Goal: Complete application form

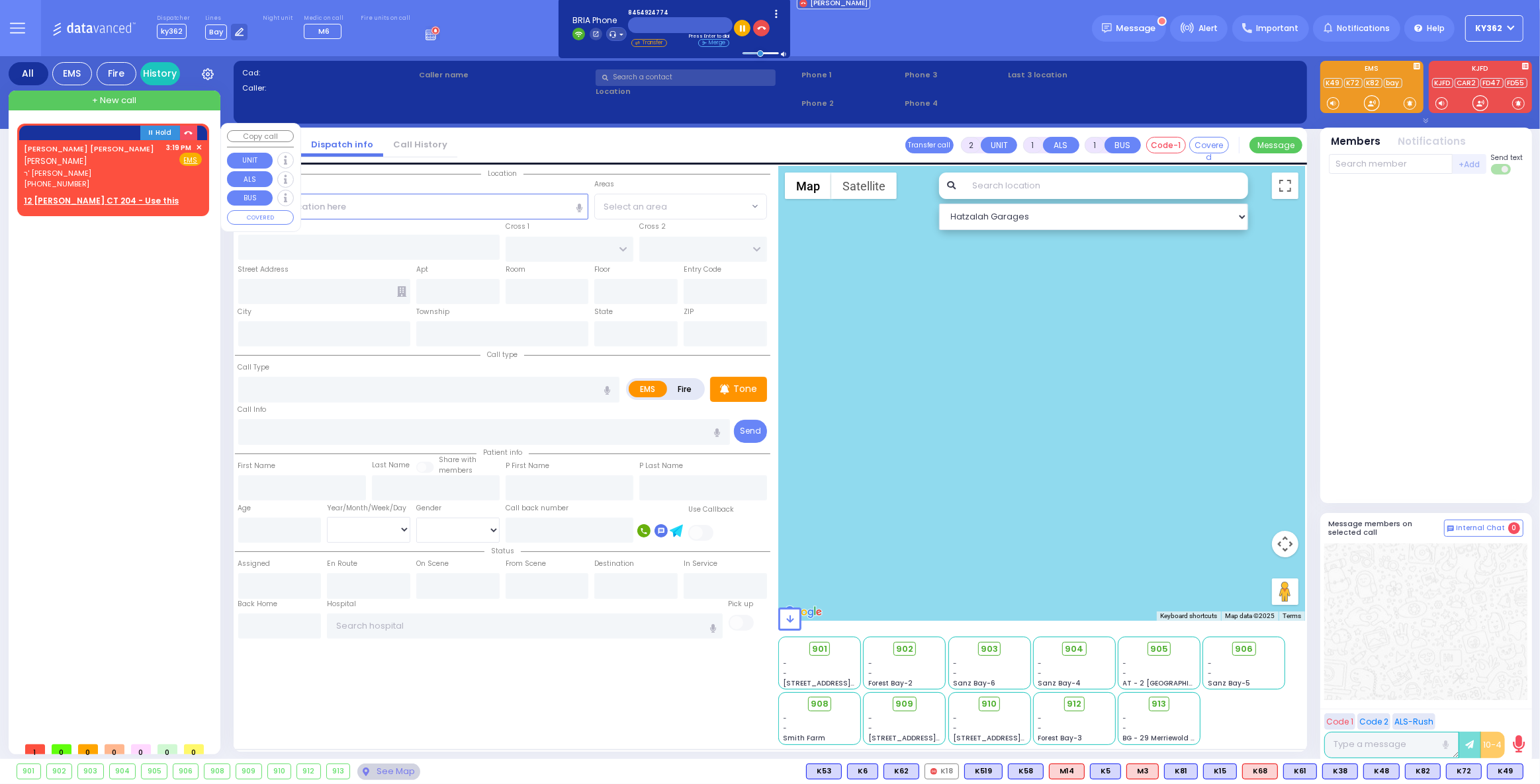
click at [93, 197] on u "12 [PERSON_NAME] CT 204 - Use this" at bounding box center [101, 201] width 155 height 12
select select
radio input "true"
type input "[PERSON_NAME] D."
type input "WEINBERGER"
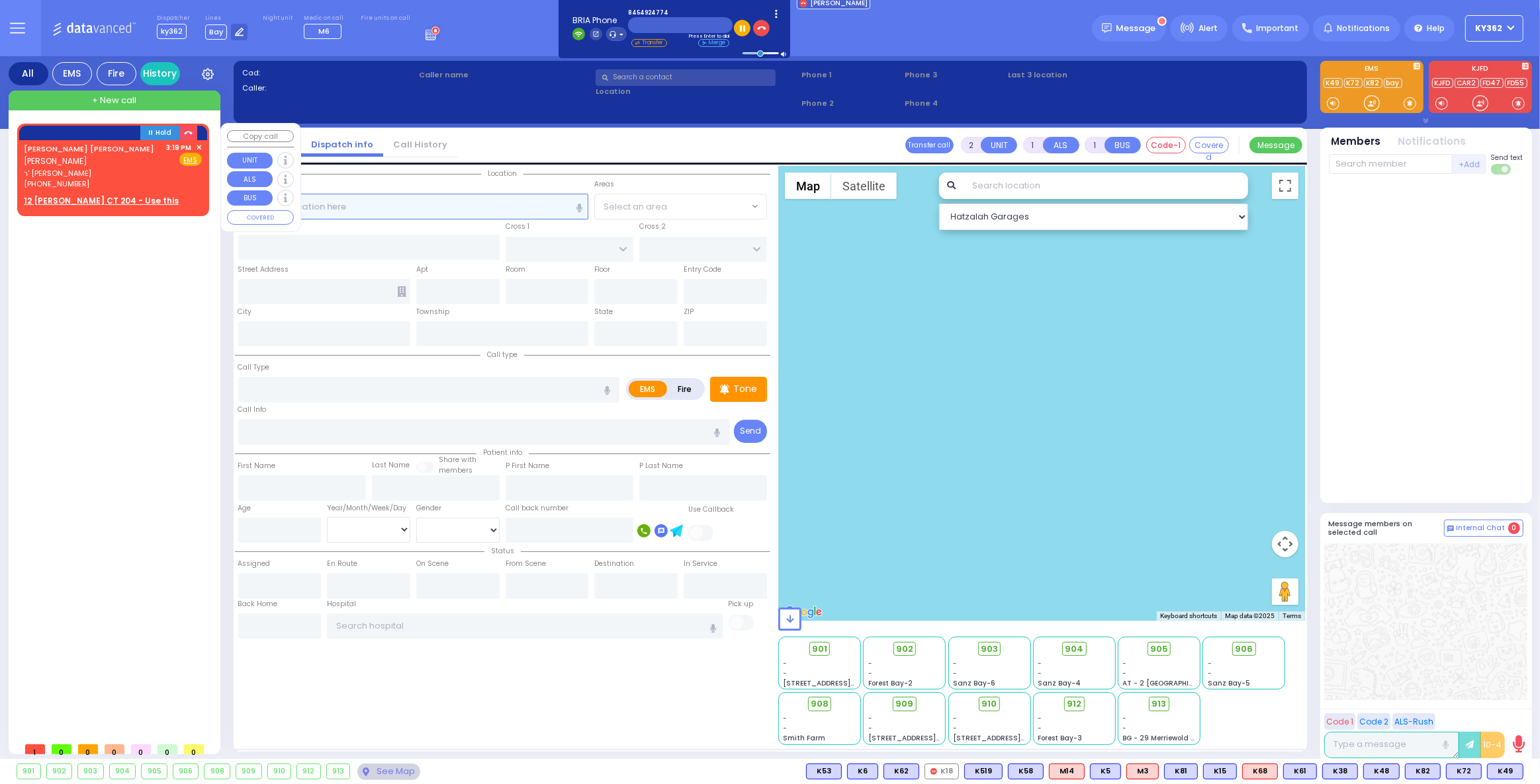
select select
type input "15:19"
select select "Hatzalah Garages"
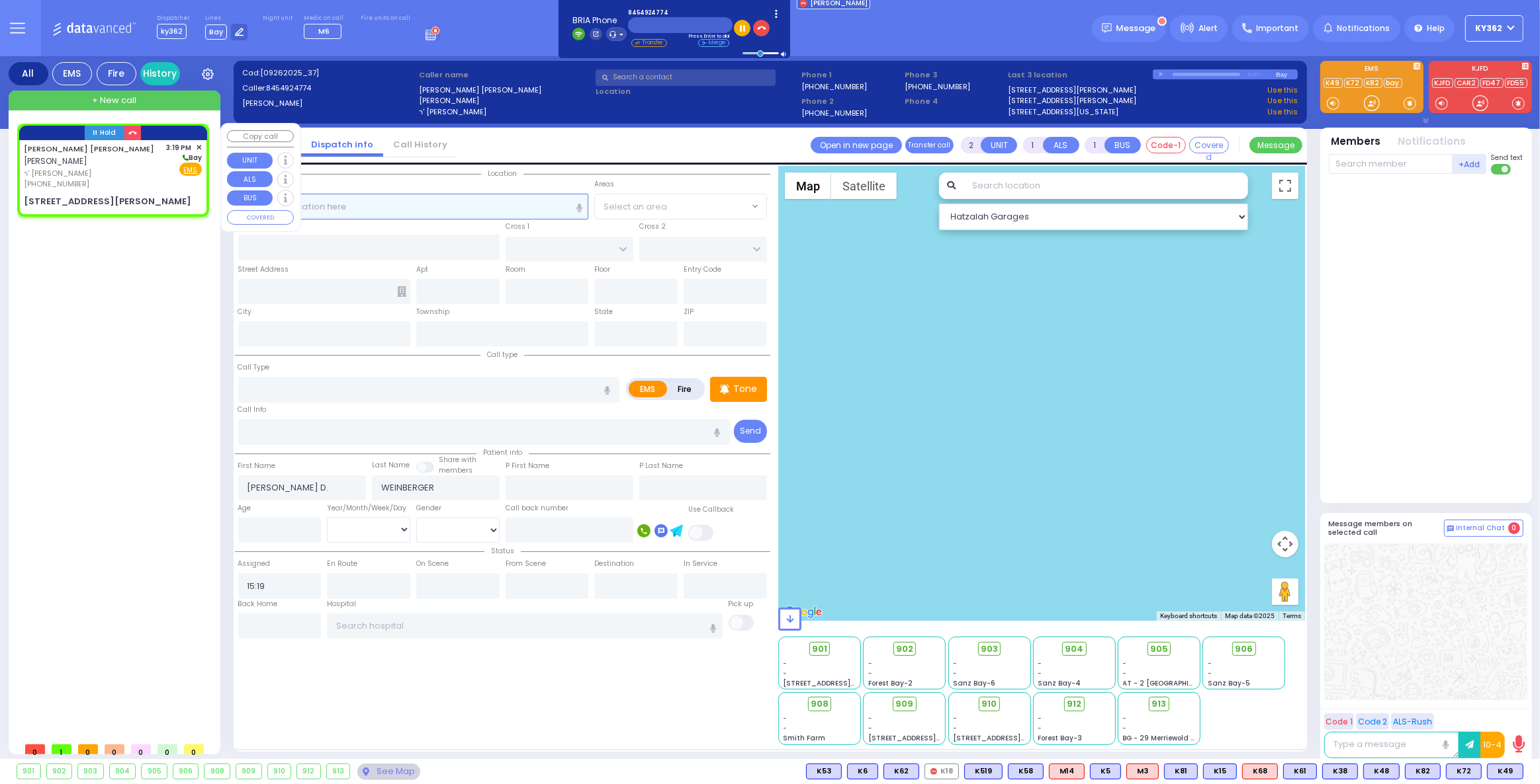
select select
radio input "true"
select select
select select "Hatzalah Garages"
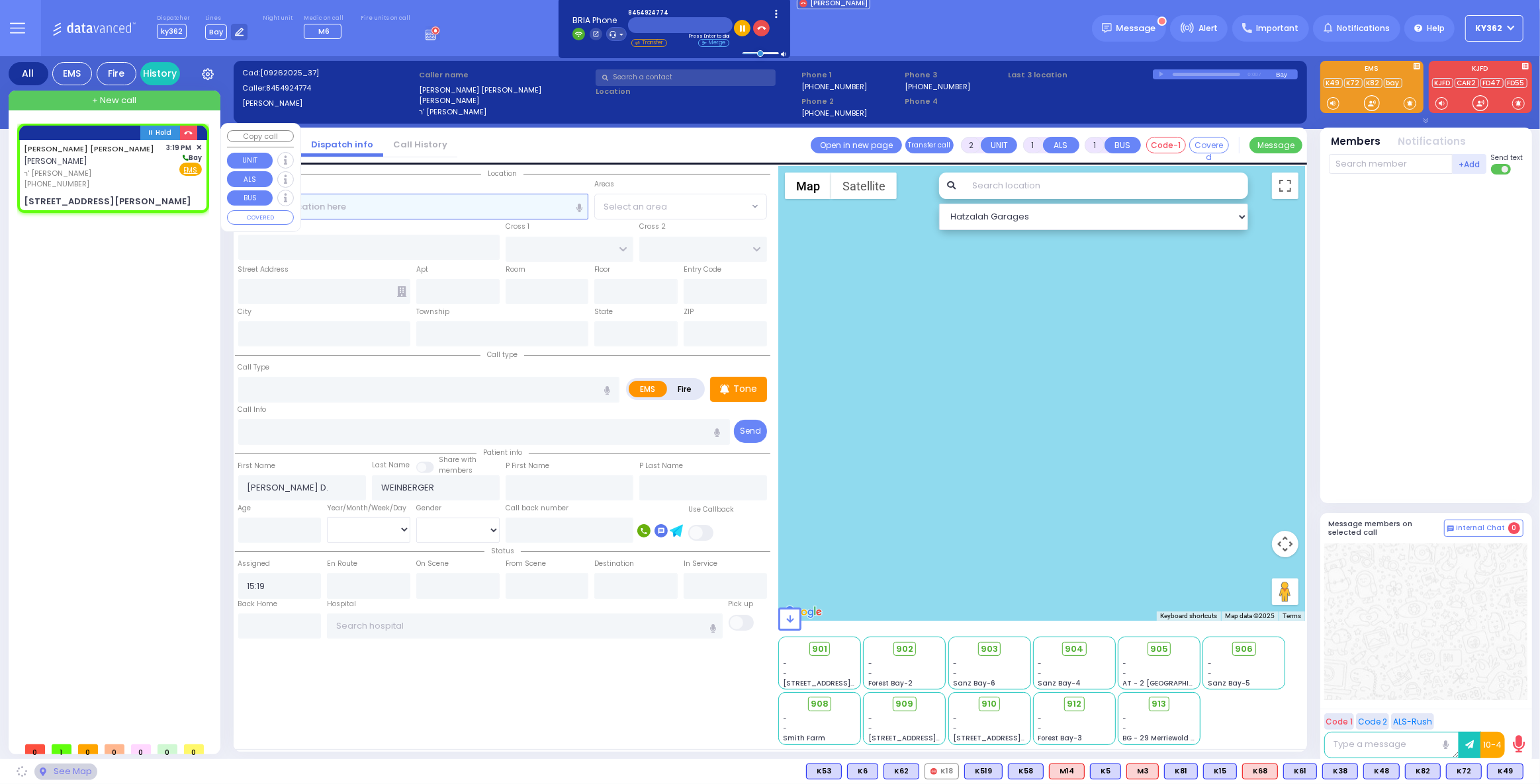
type input "ACRES RD"
type input "12 [PERSON_NAME] CT"
type input "204"
type input "Monroe"
type input "[US_STATE]"
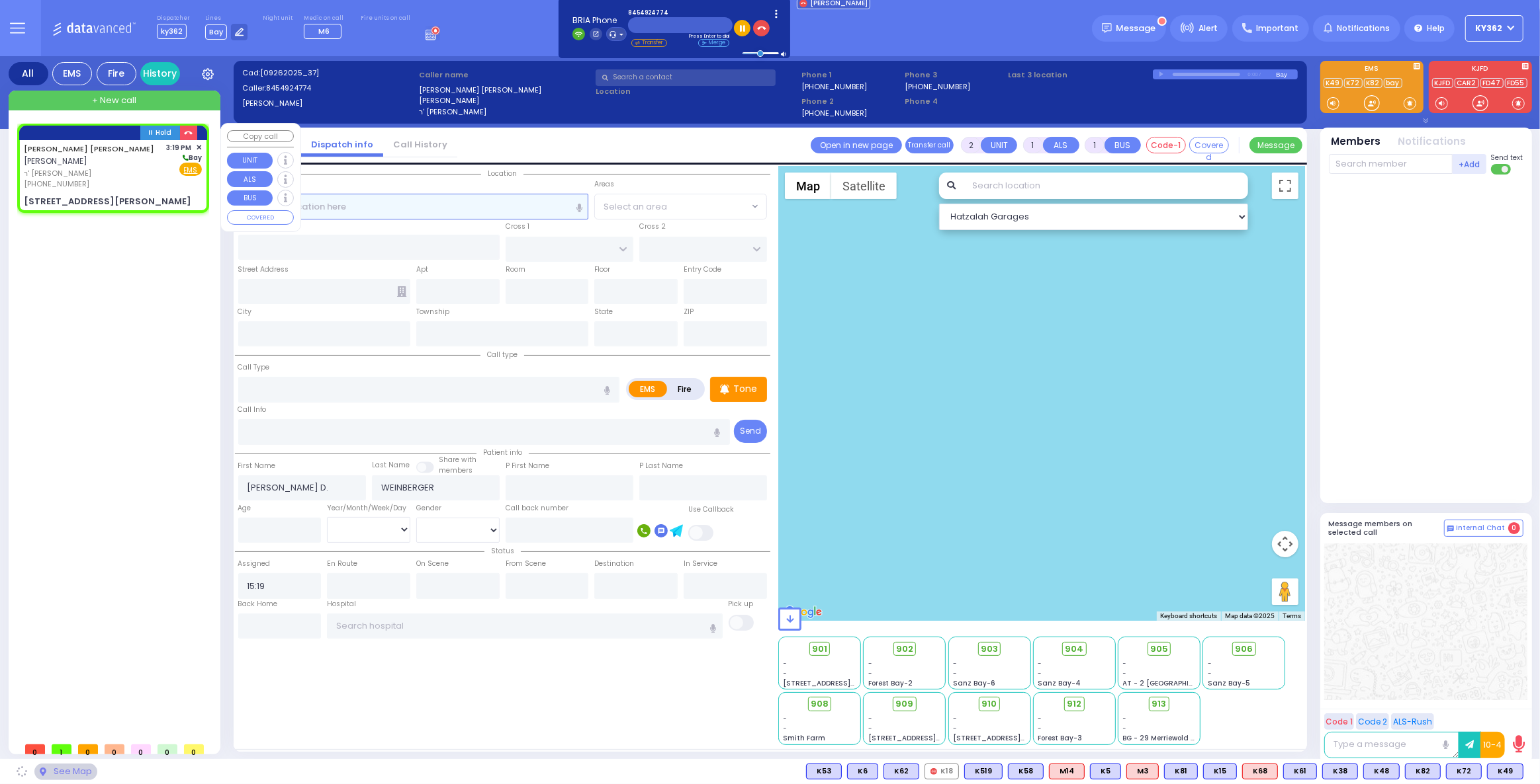
type input "10950"
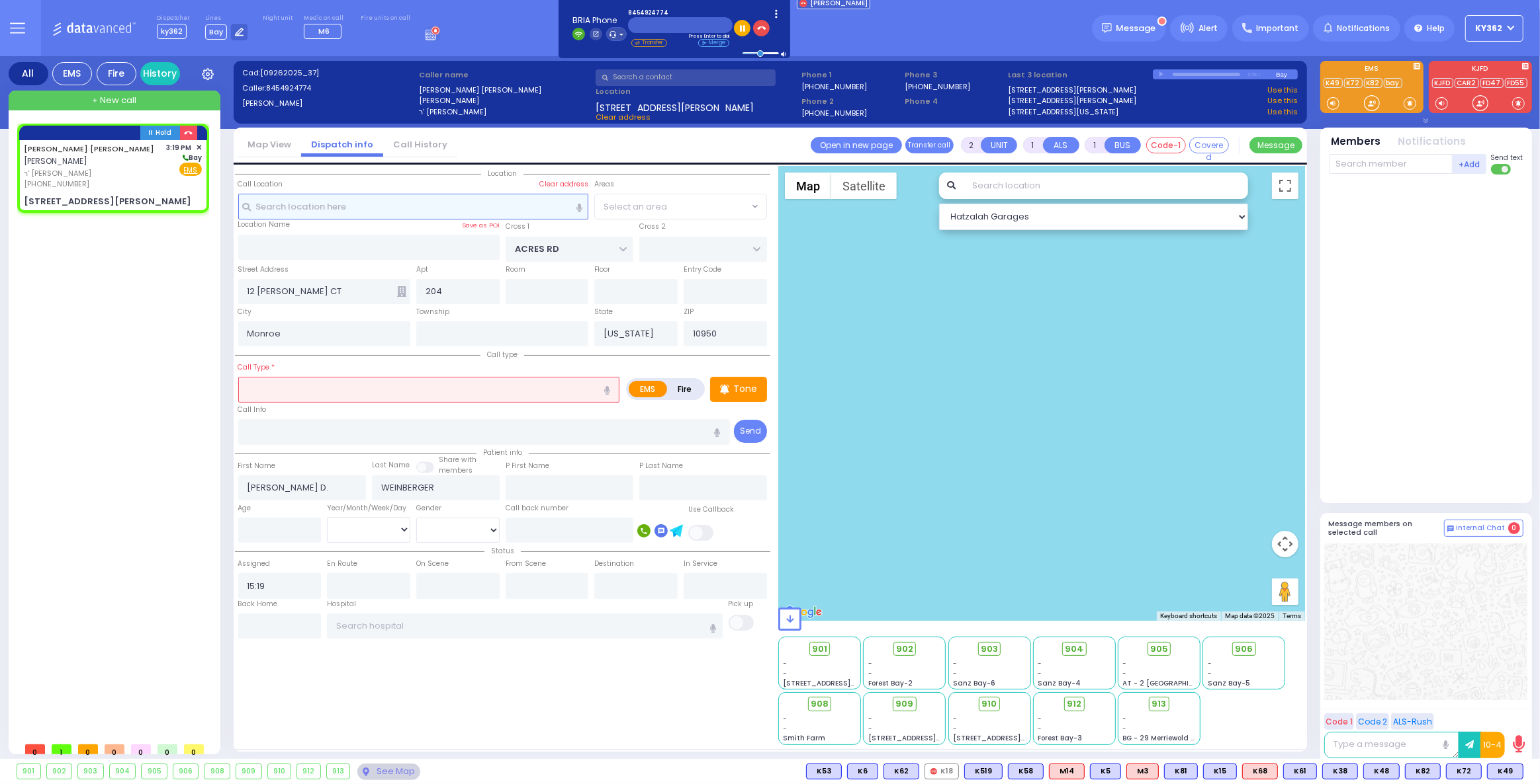
select select
radio input "true"
select select
select select "Hatzalah Garages"
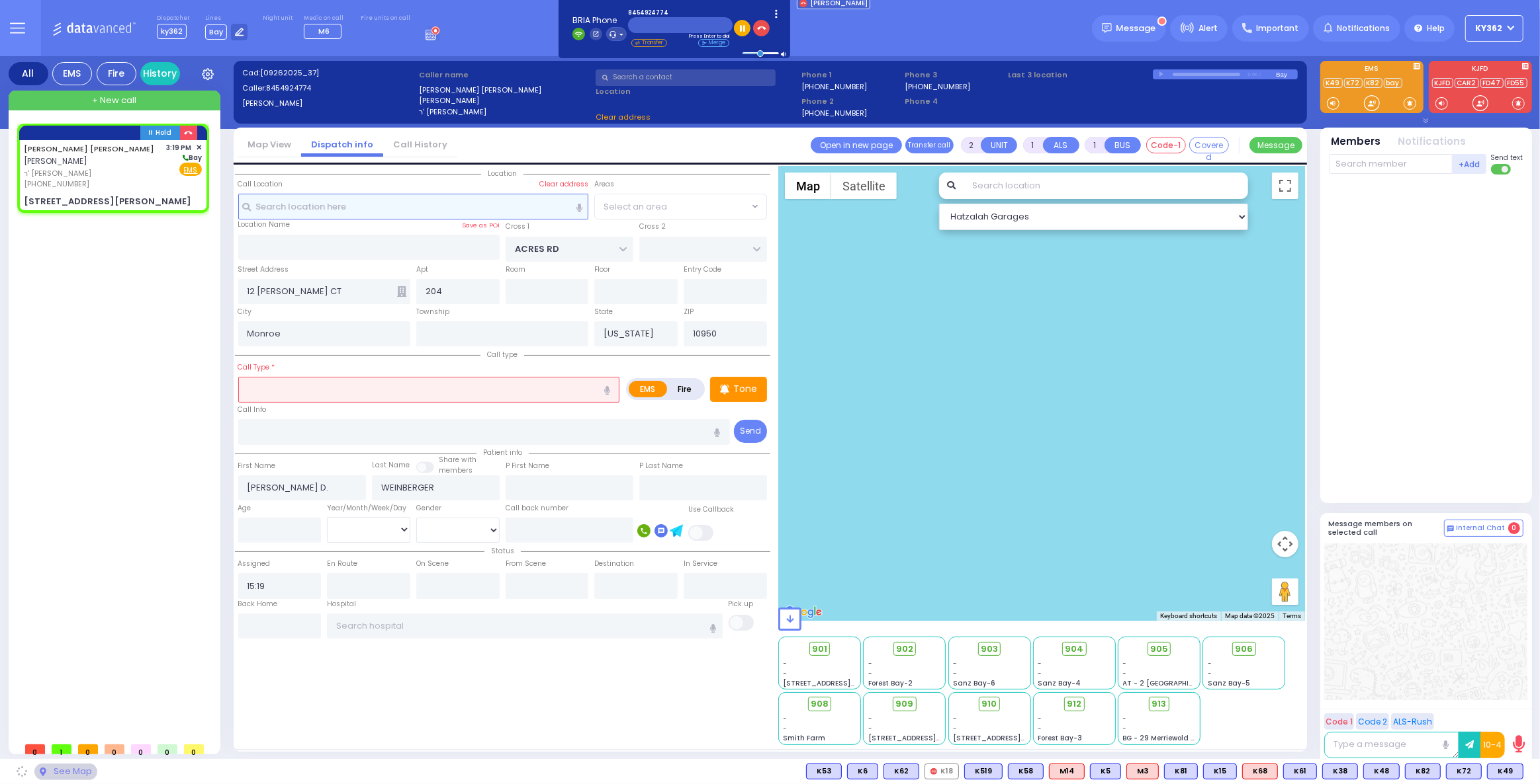
select select
radio input "true"
select select
select select "PALM TREE"
select select "Hatzalah Garages"
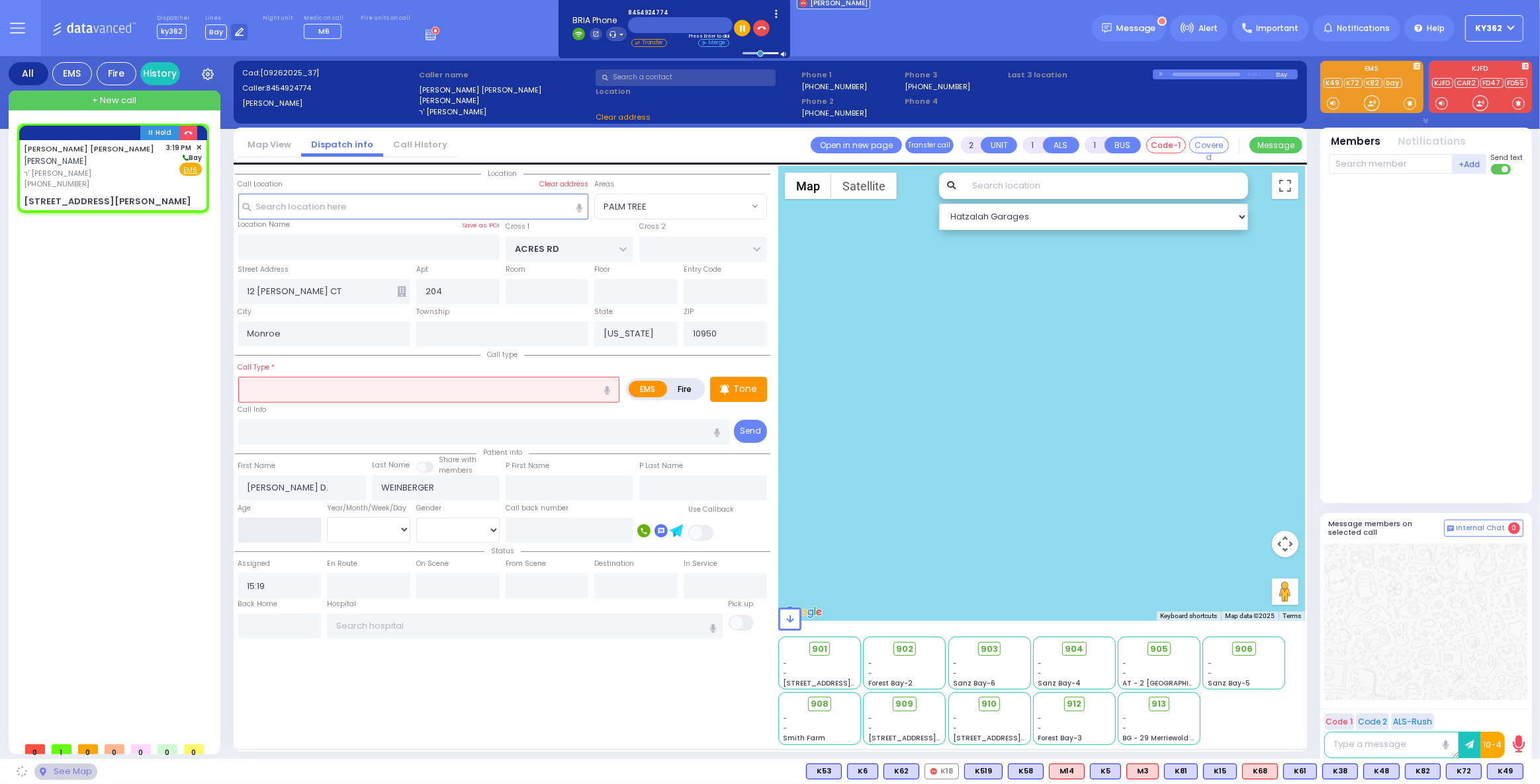
click at [290, 532] on input "number" at bounding box center [279, 530] width 83 height 26
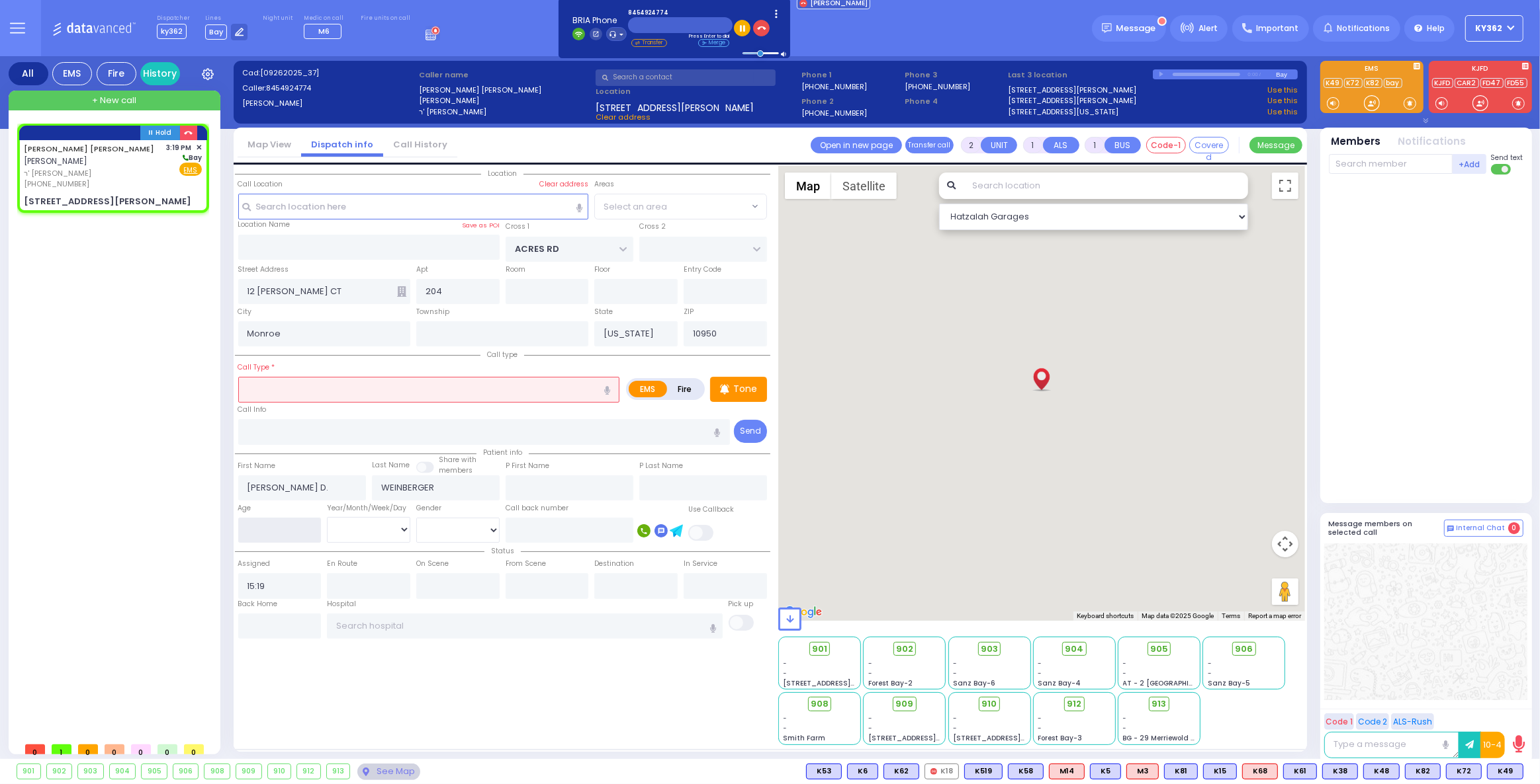
select select "PALM TREE"
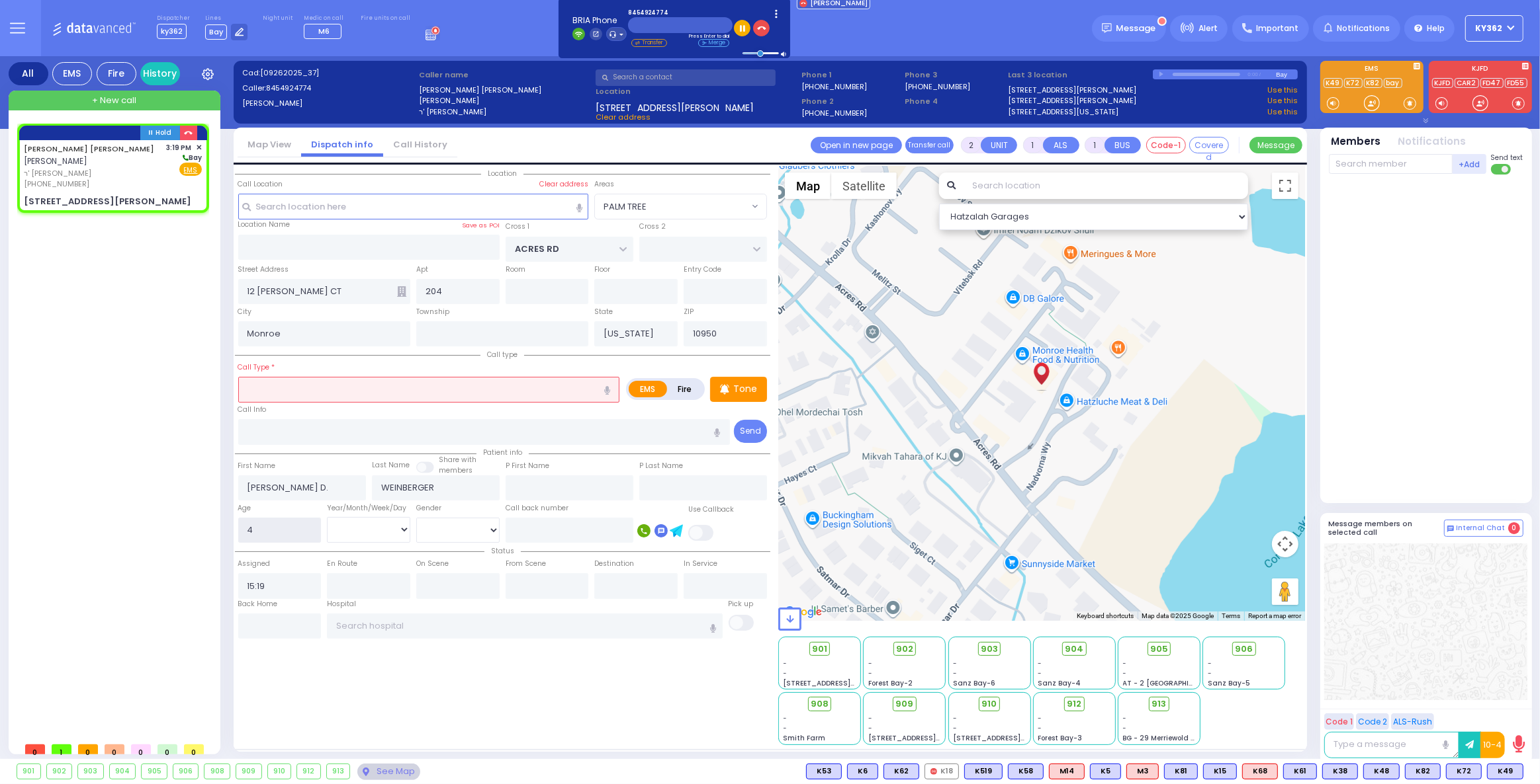
type input "4"
click at [366, 528] on select "Year Month Week Day" at bounding box center [368, 530] width 83 height 26
select select "Year"
click at [327, 517] on select "Year Month Week Day" at bounding box center [368, 530] width 83 height 26
select select
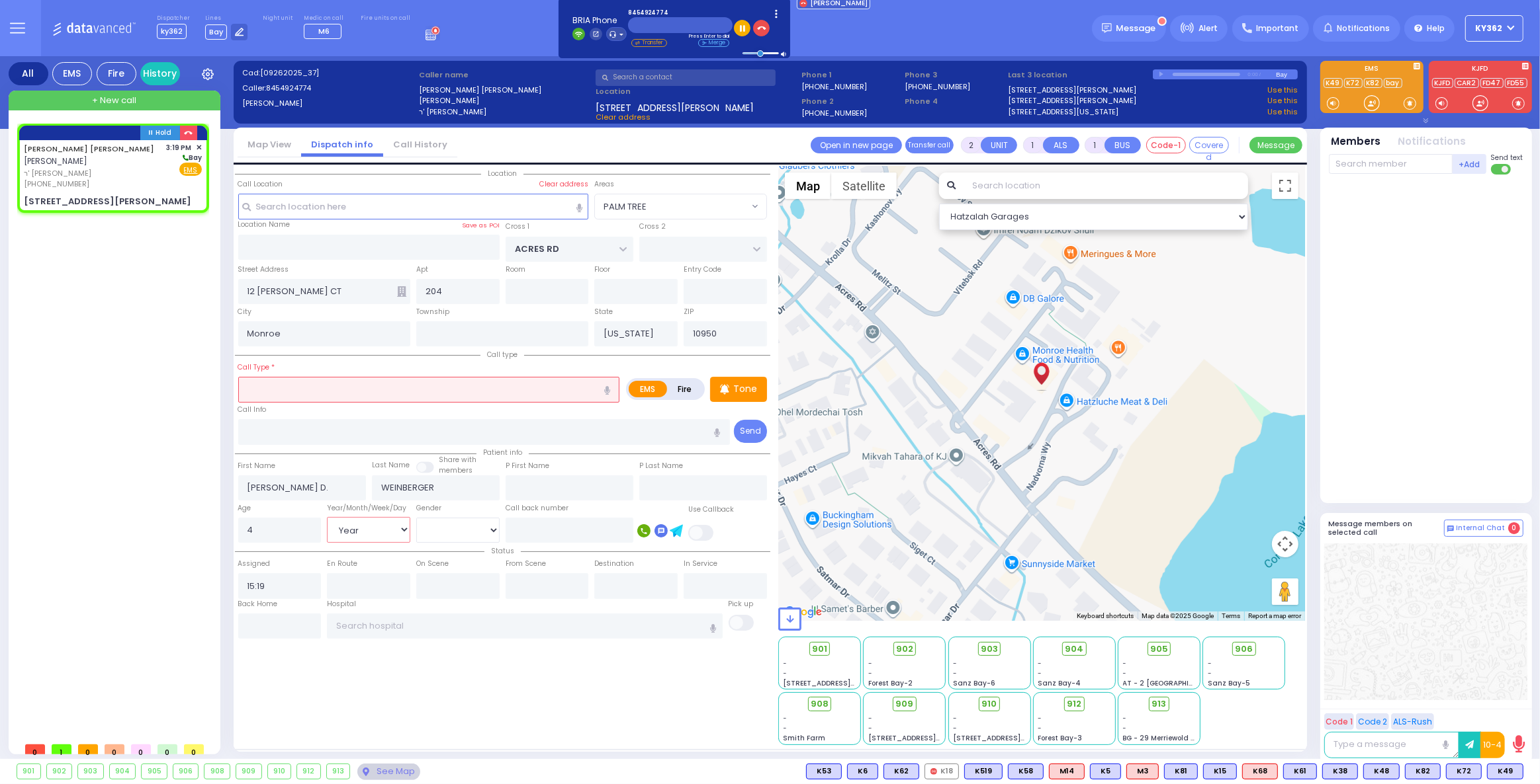
radio input "true"
select select
select select "Hatzalah Garages"
click at [431, 531] on select "[DEMOGRAPHIC_DATA] [DEMOGRAPHIC_DATA]" at bounding box center [458, 530] width 83 height 26
select select "PALM TREE"
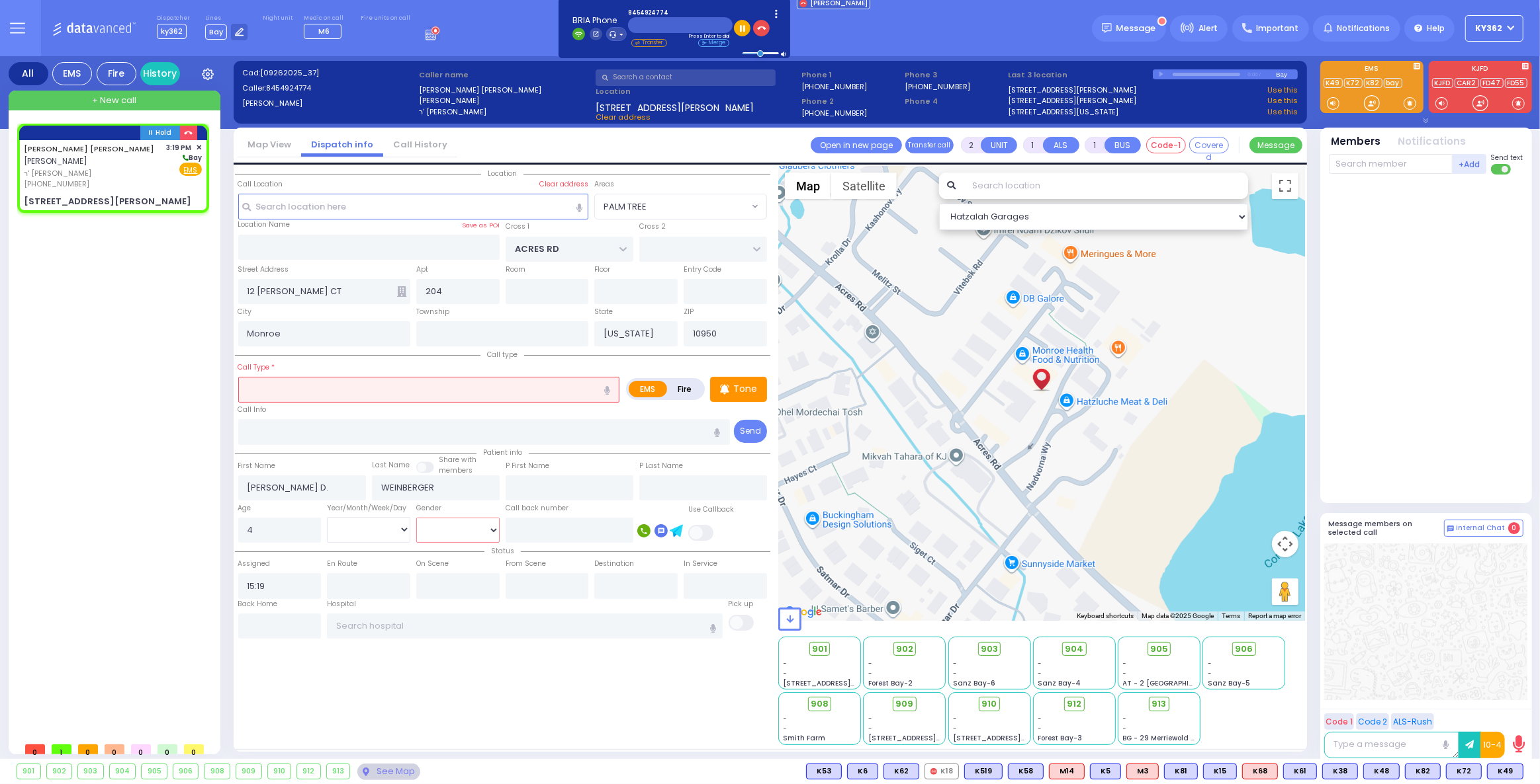
select select
radio input "true"
select select "Year"
select select "Hatzalah Garages"
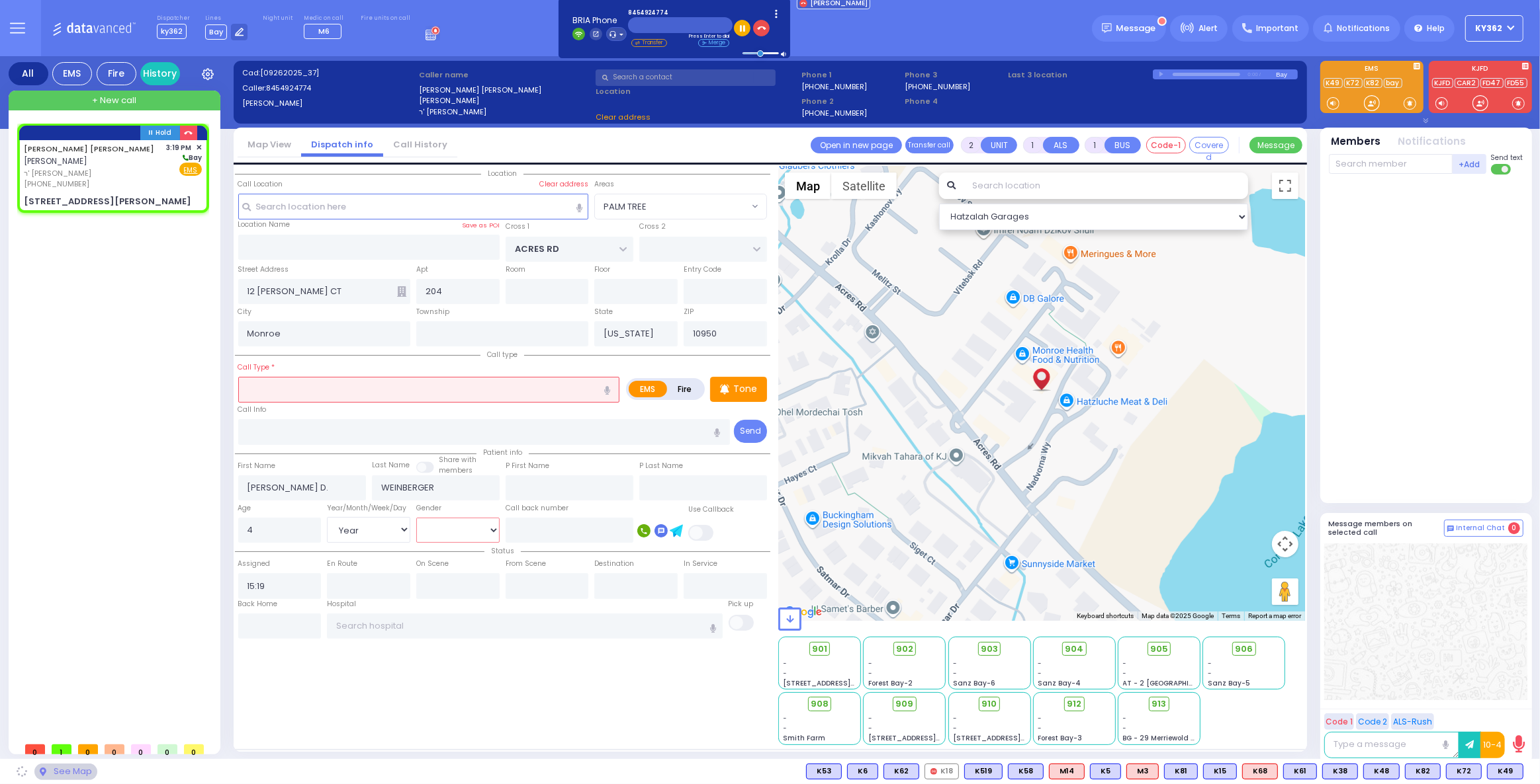
select select "PALM TREE"
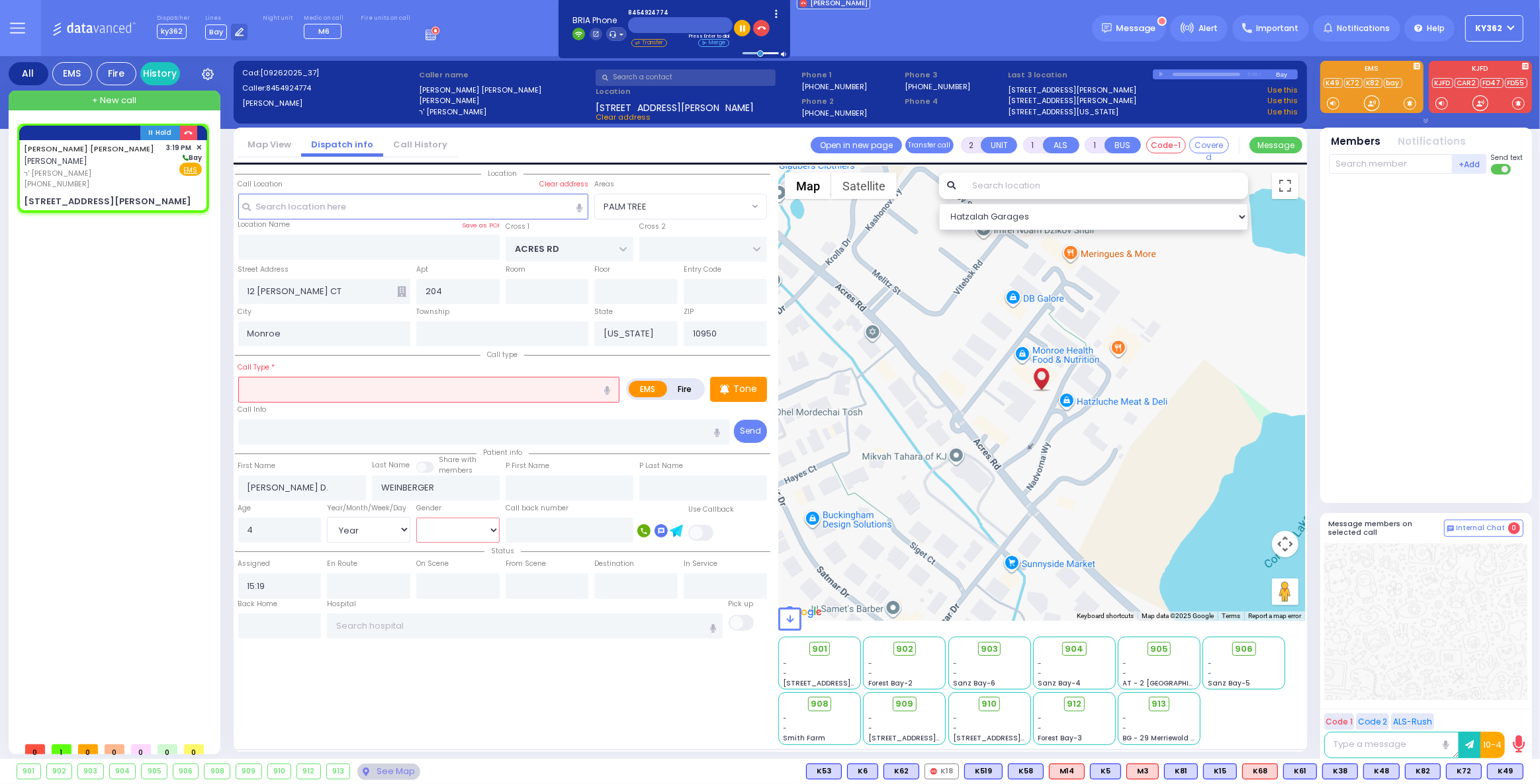
select select "[DEMOGRAPHIC_DATA]"
click at [416, 517] on select "[DEMOGRAPHIC_DATA] [DEMOGRAPHIC_DATA]" at bounding box center [458, 530] width 83 height 26
select select
radio input "true"
select select "Year"
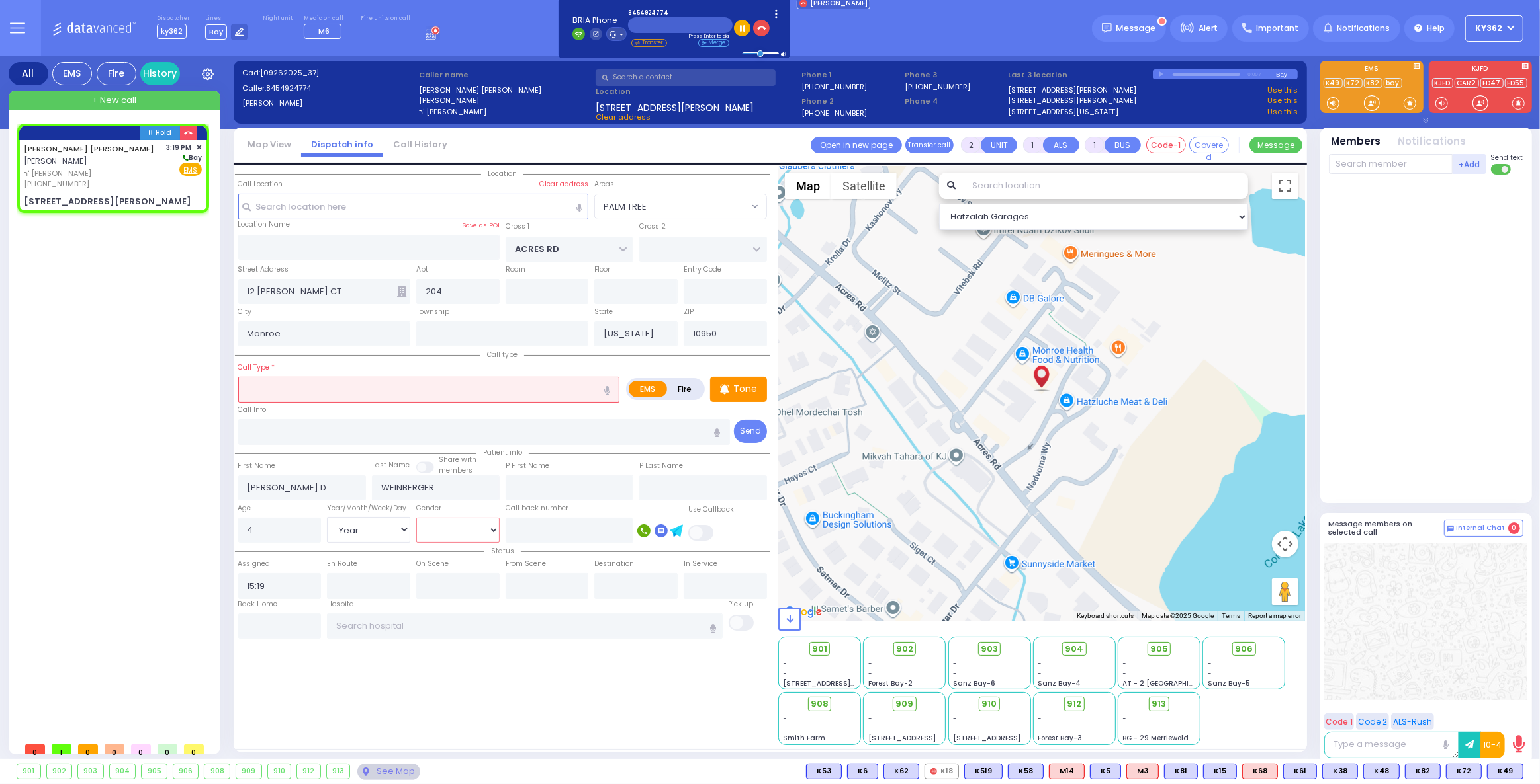
select select "[DEMOGRAPHIC_DATA]"
select select "Hatzalah Garages"
click at [403, 387] on input "text" at bounding box center [429, 389] width 382 height 26
select select "PALM TREE"
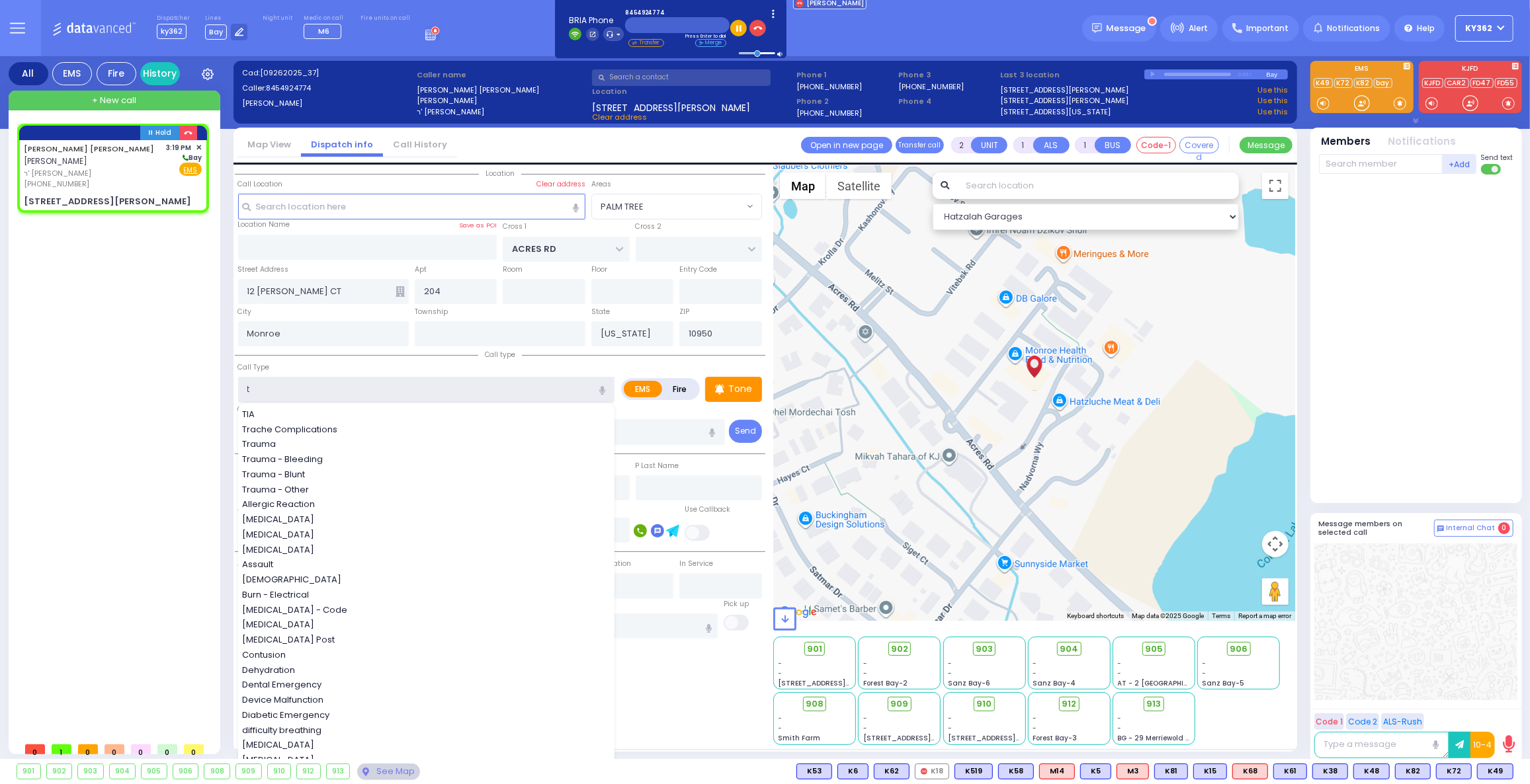
type input "tr"
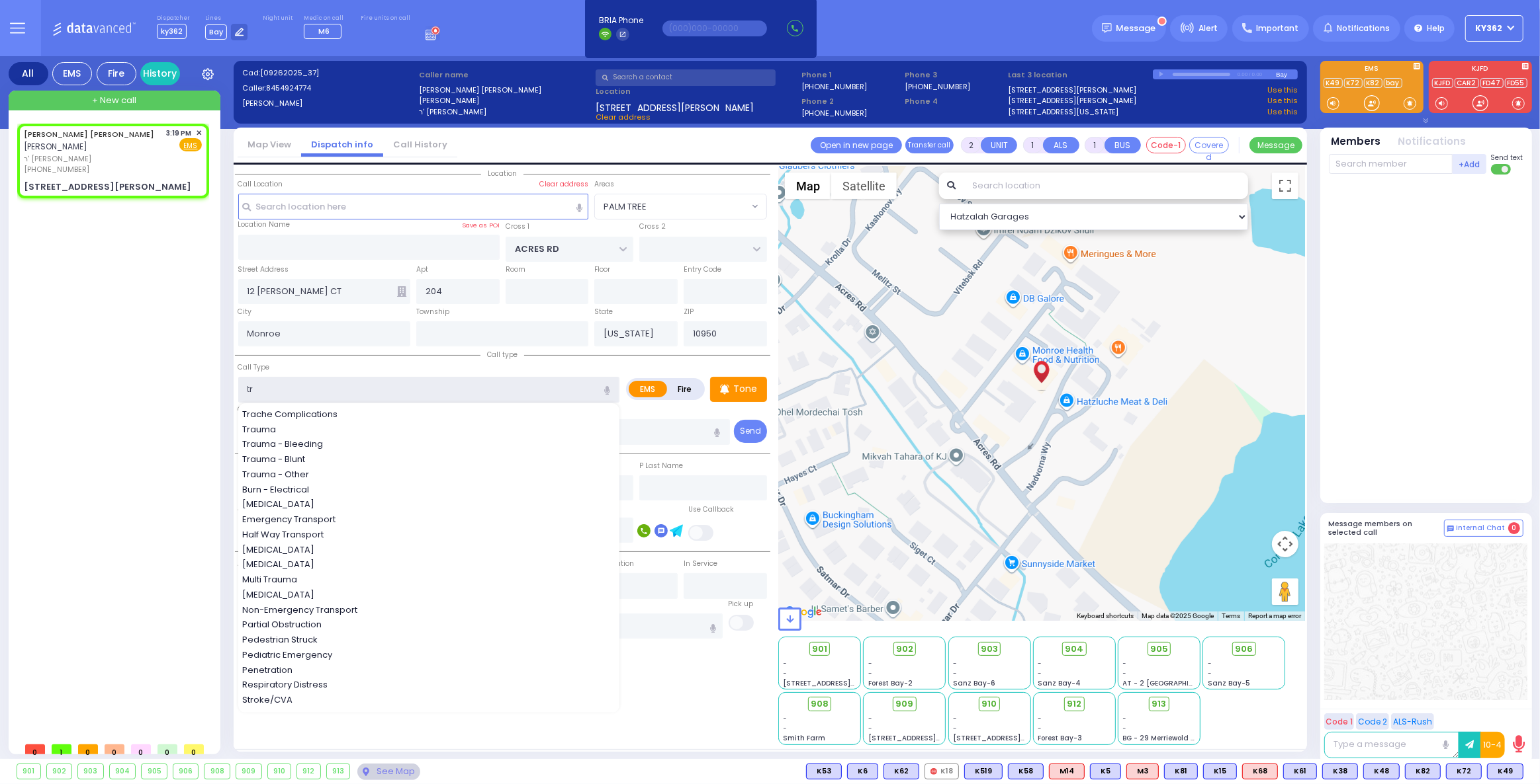
select select
radio input "true"
select select "Year"
select select "[DEMOGRAPHIC_DATA]"
select select "PALM TREE"
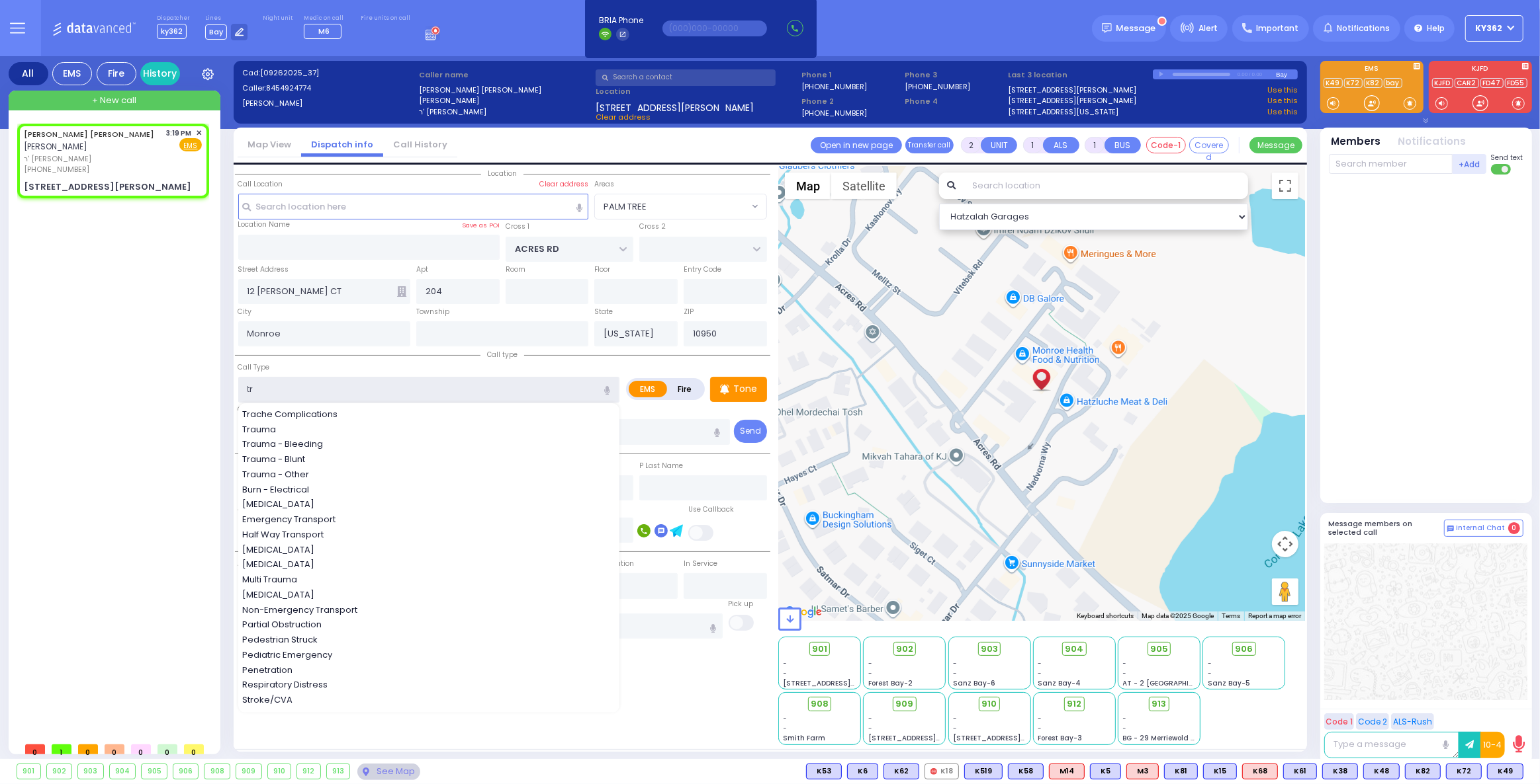
select select "Hatzalah Garages"
select select
radio input "true"
select select "Year"
select select "[DEMOGRAPHIC_DATA]"
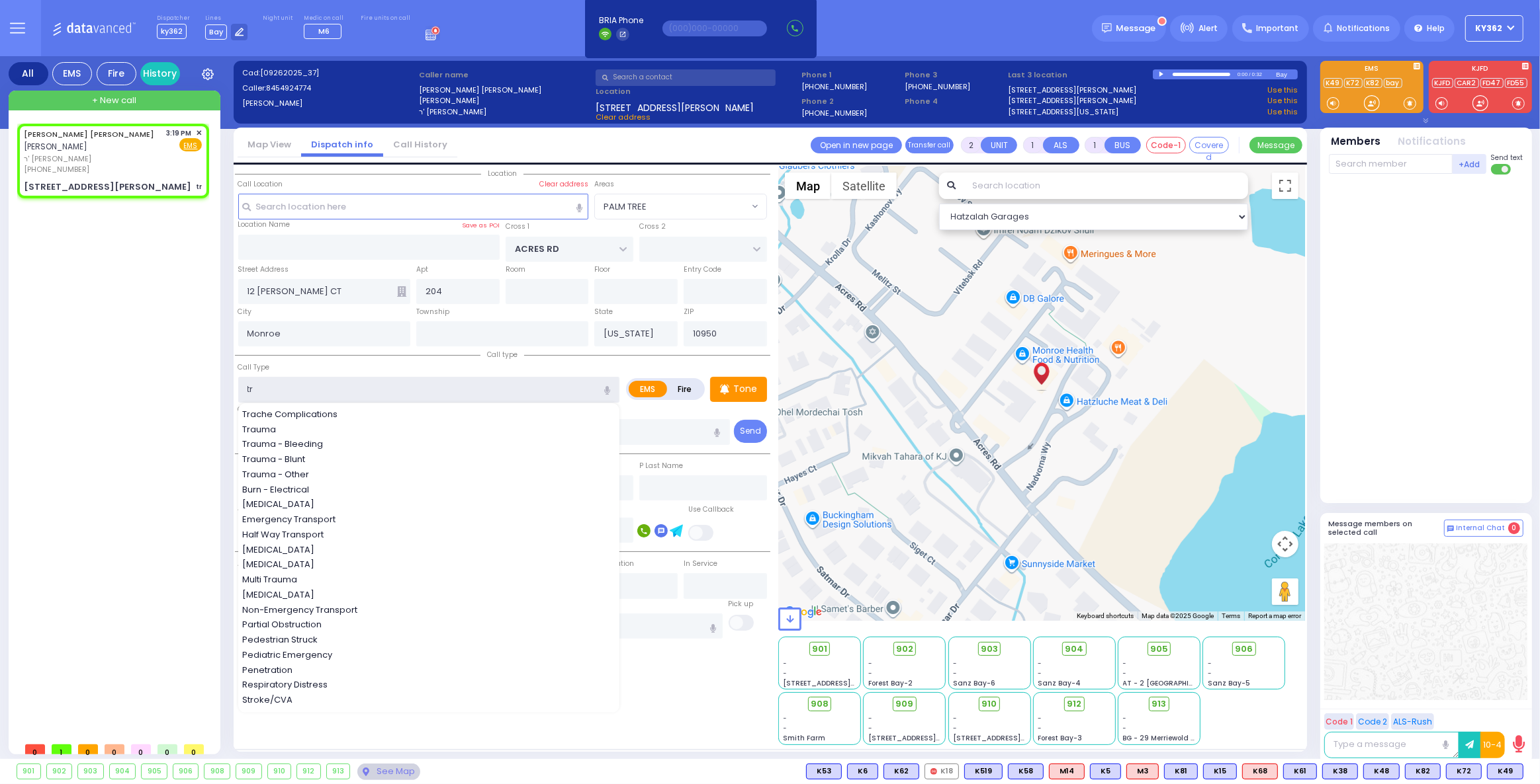
select select "Hatzalah Garages"
select select "PALM TREE"
click at [468, 423] on div "Trauma" at bounding box center [429, 429] width 375 height 13
type input "Trauma"
type input "0"
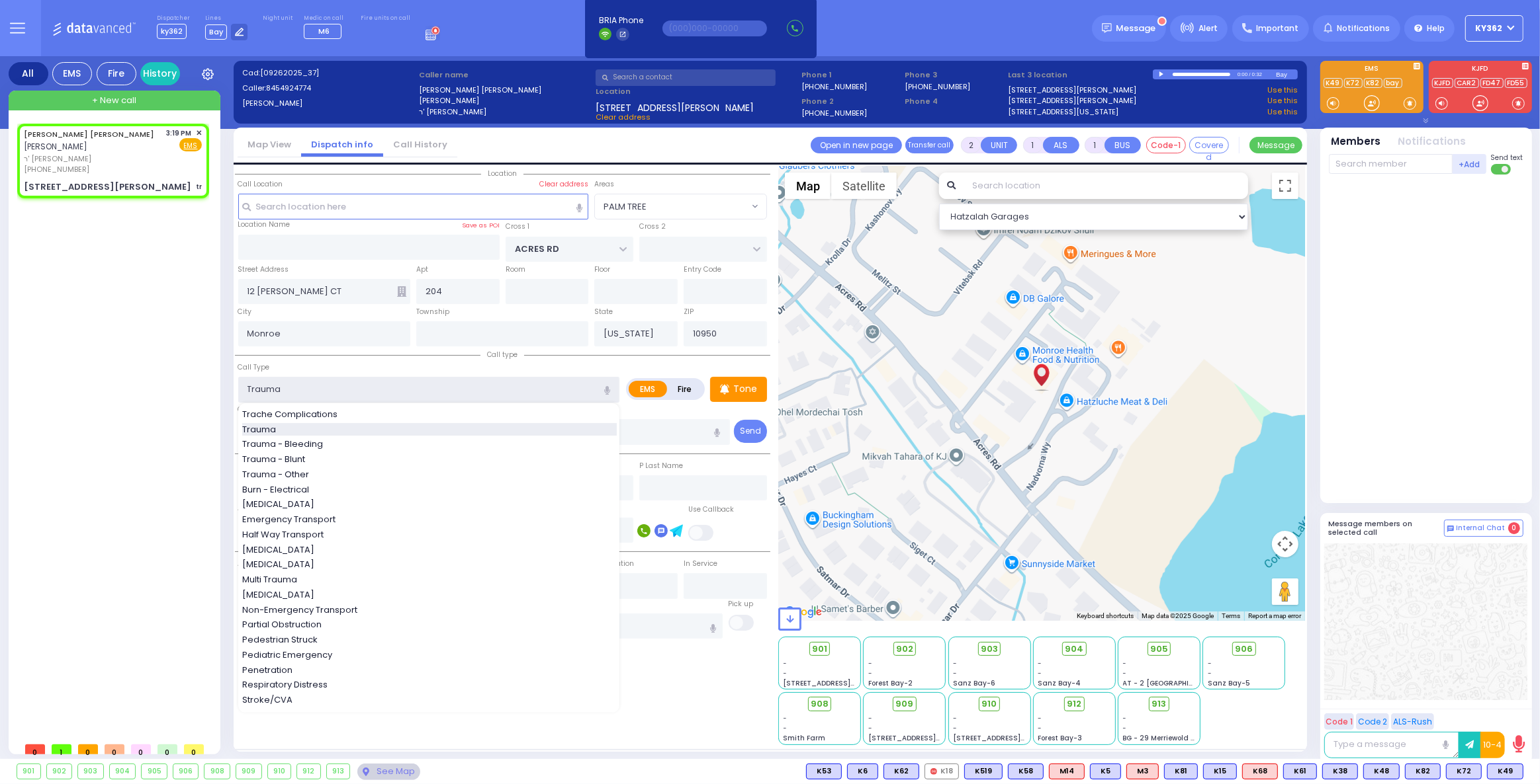
type input "0"
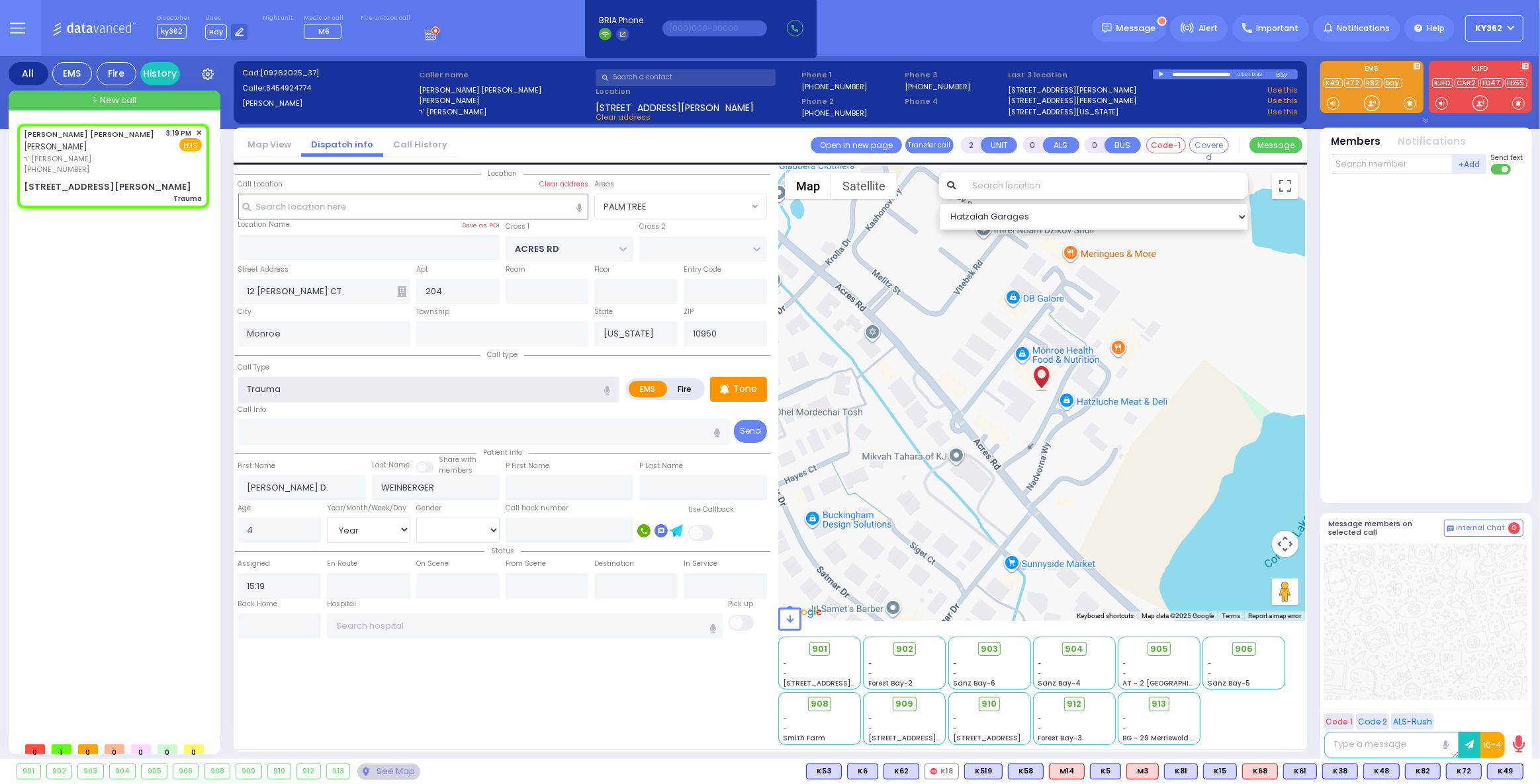
select select
radio input "true"
select select "Year"
select select "[DEMOGRAPHIC_DATA]"
select select "Hatzalah Garages"
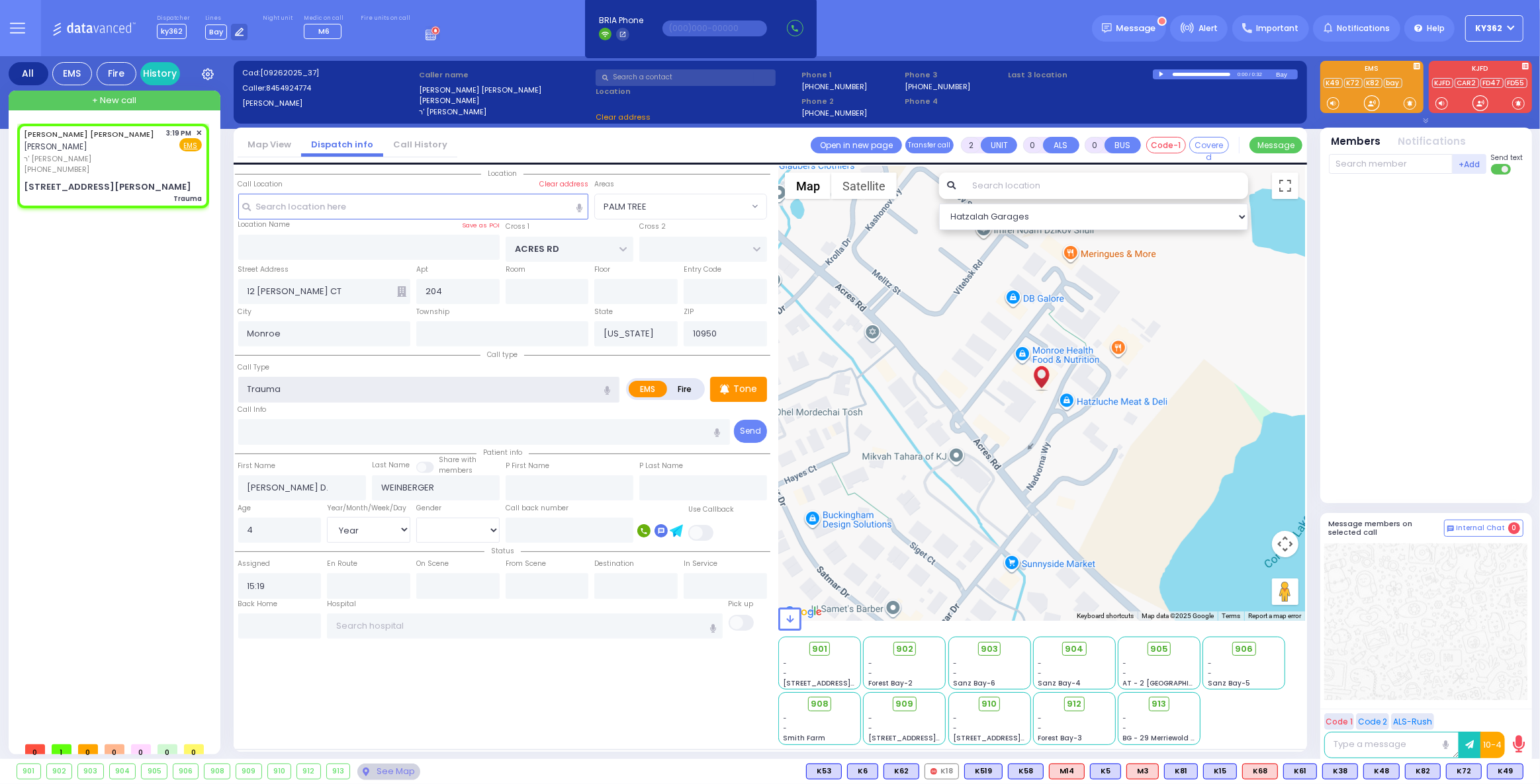
select select "PALM TREE"
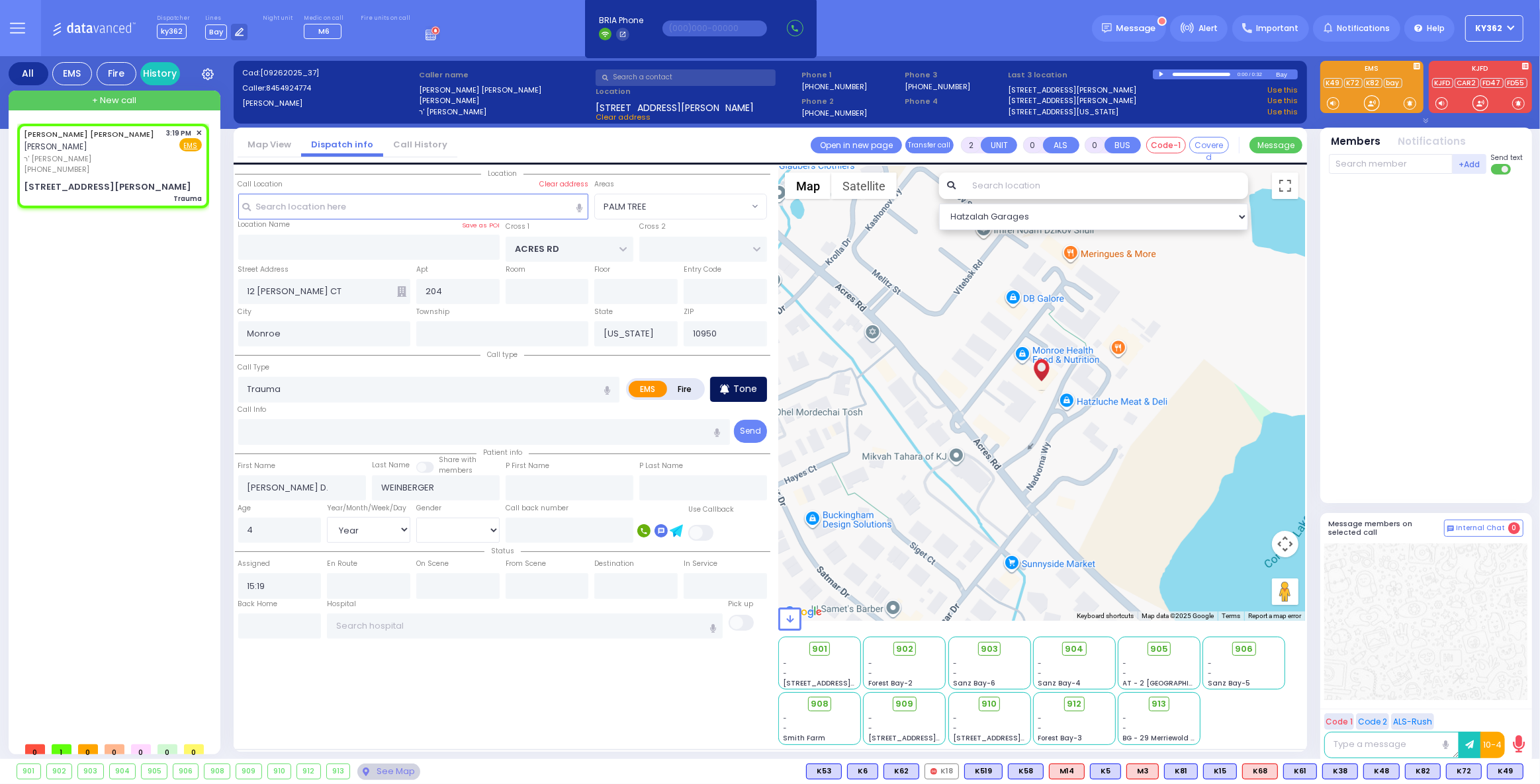
click at [746, 386] on p "Tone" at bounding box center [745, 389] width 24 height 14
select select
radio input "true"
select select "Year"
select select "[DEMOGRAPHIC_DATA]"
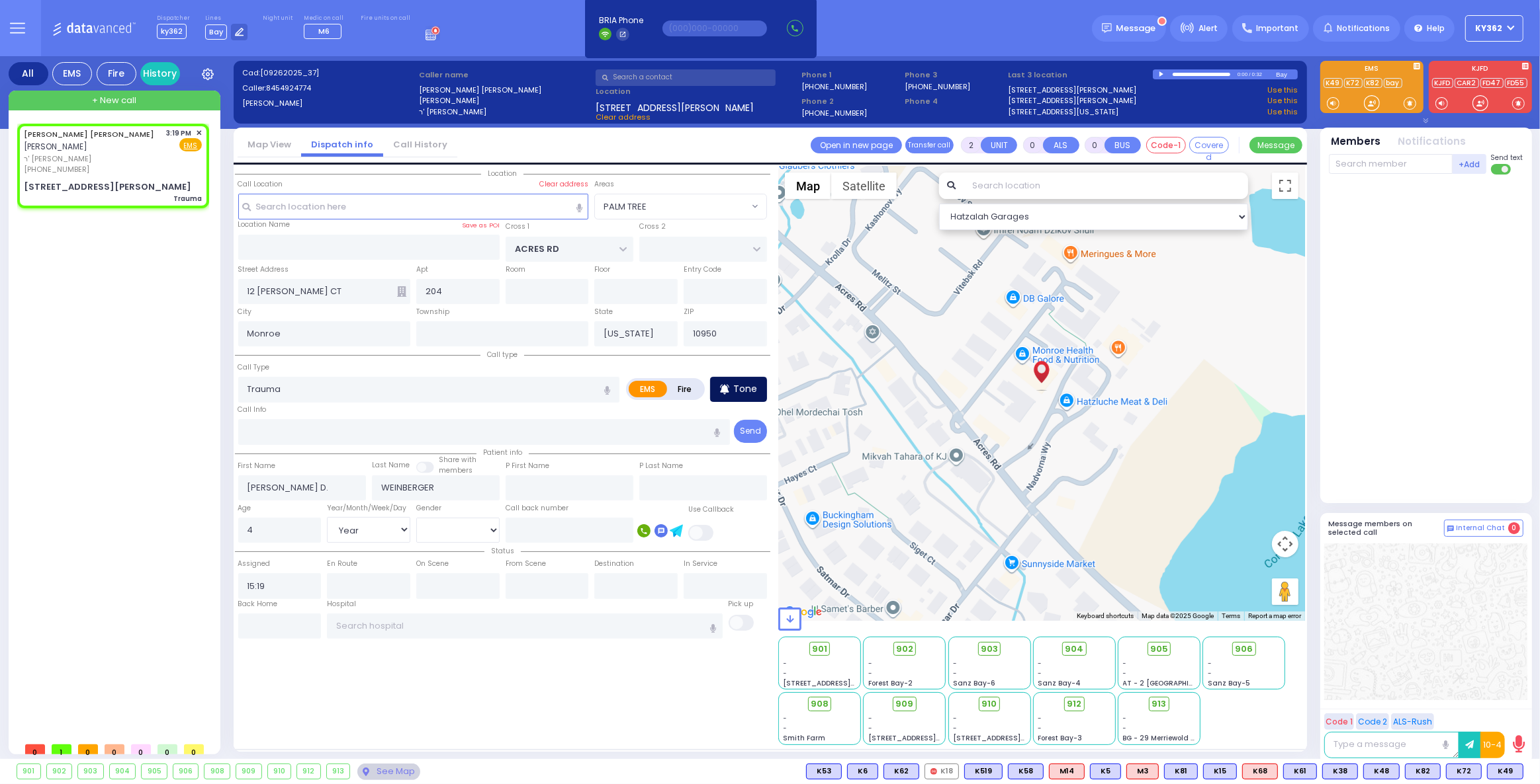
select select "Hatzalah Garages"
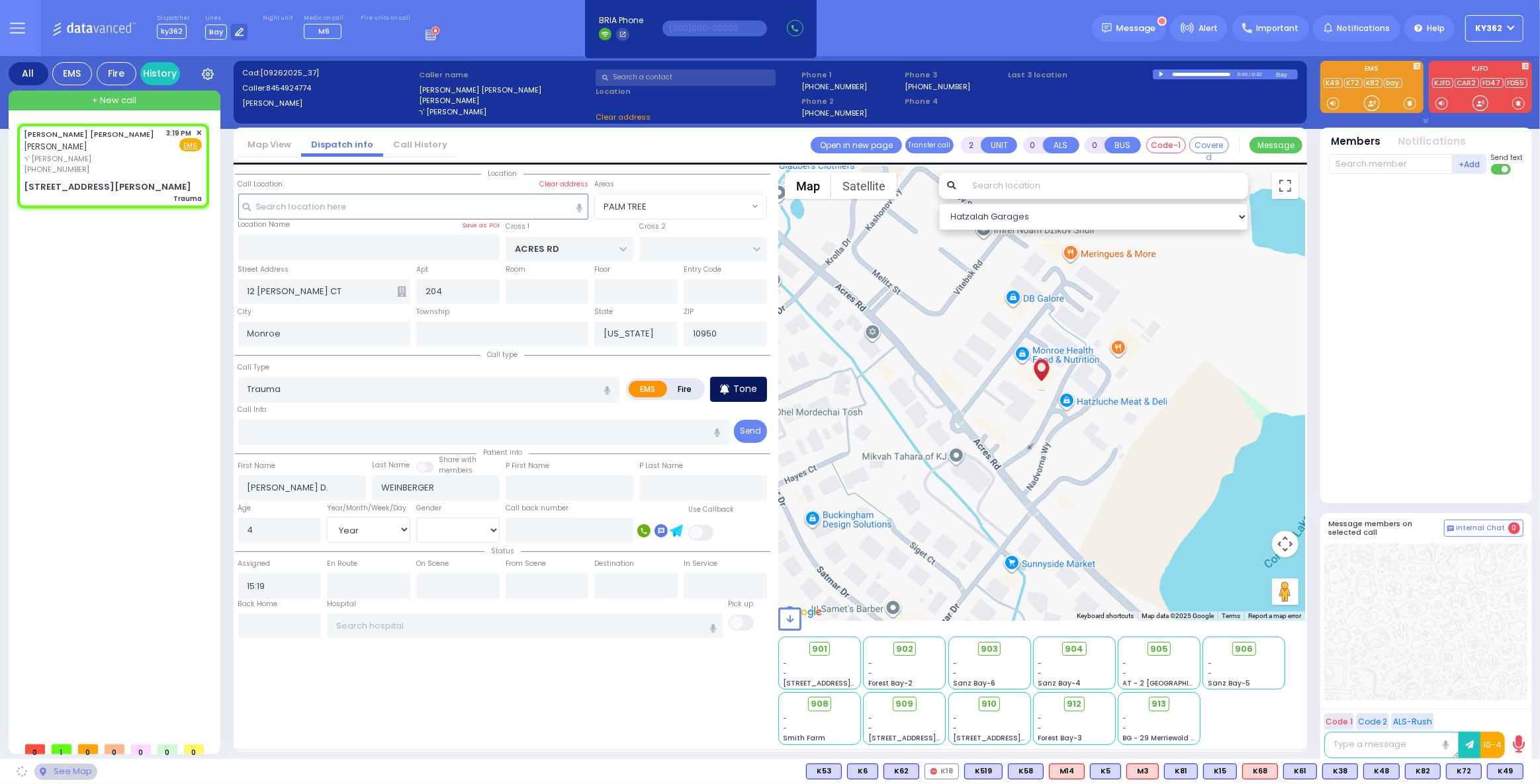
select select "PALM TREE"
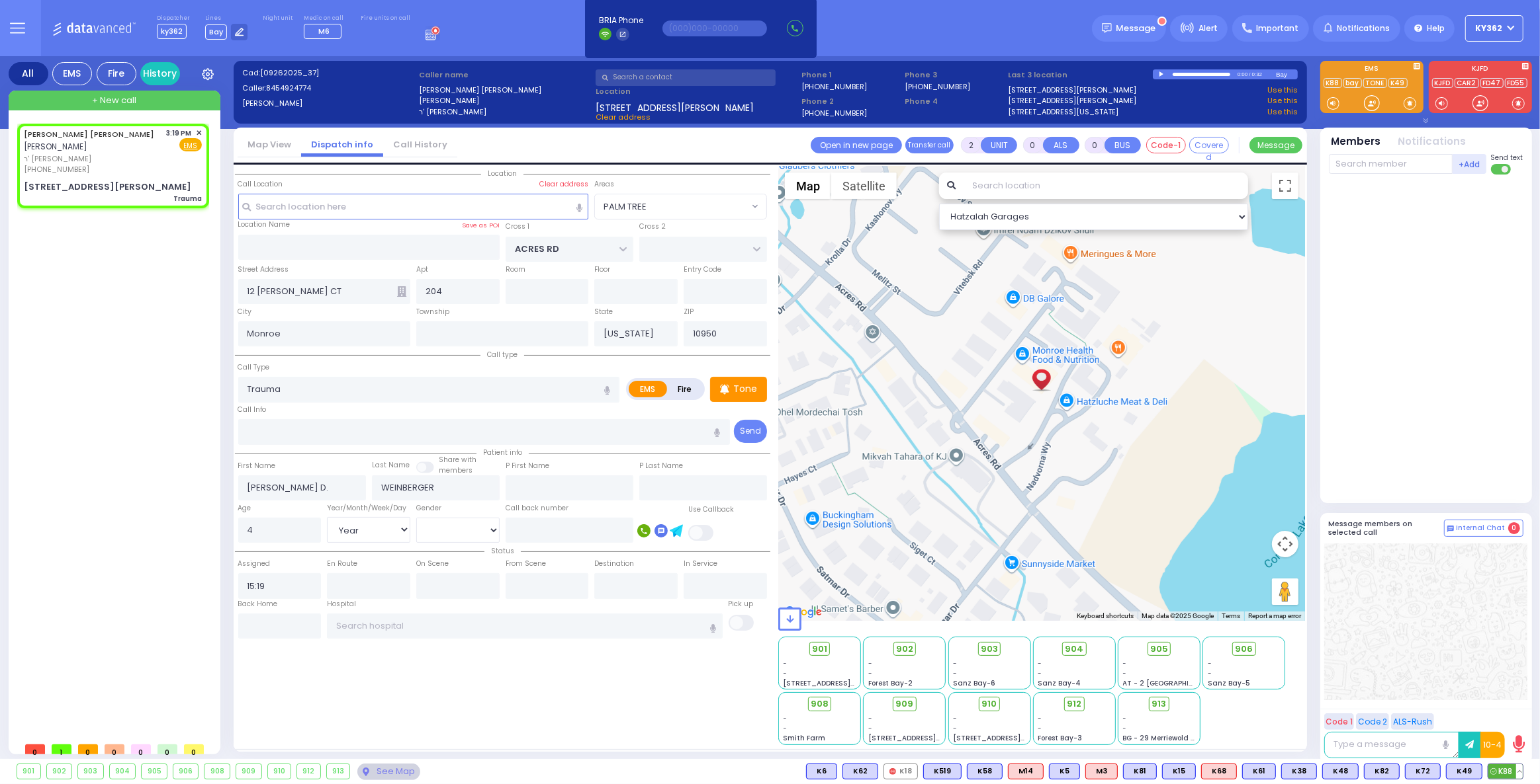
click at [1500, 770] on span "K88" at bounding box center [1505, 772] width 35 height 15
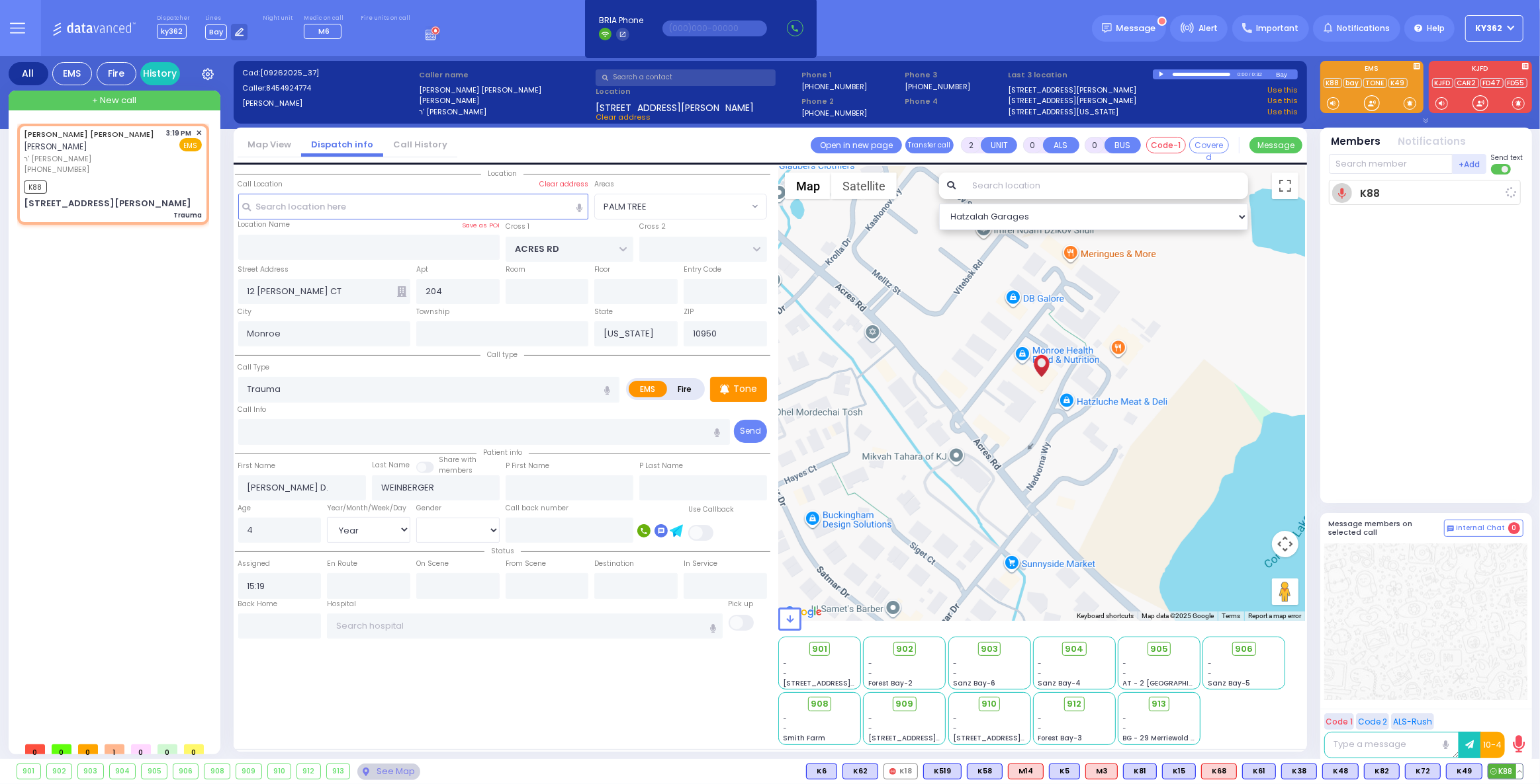
select select
radio input "true"
select select "Year"
select select "[DEMOGRAPHIC_DATA]"
type input "15:20"
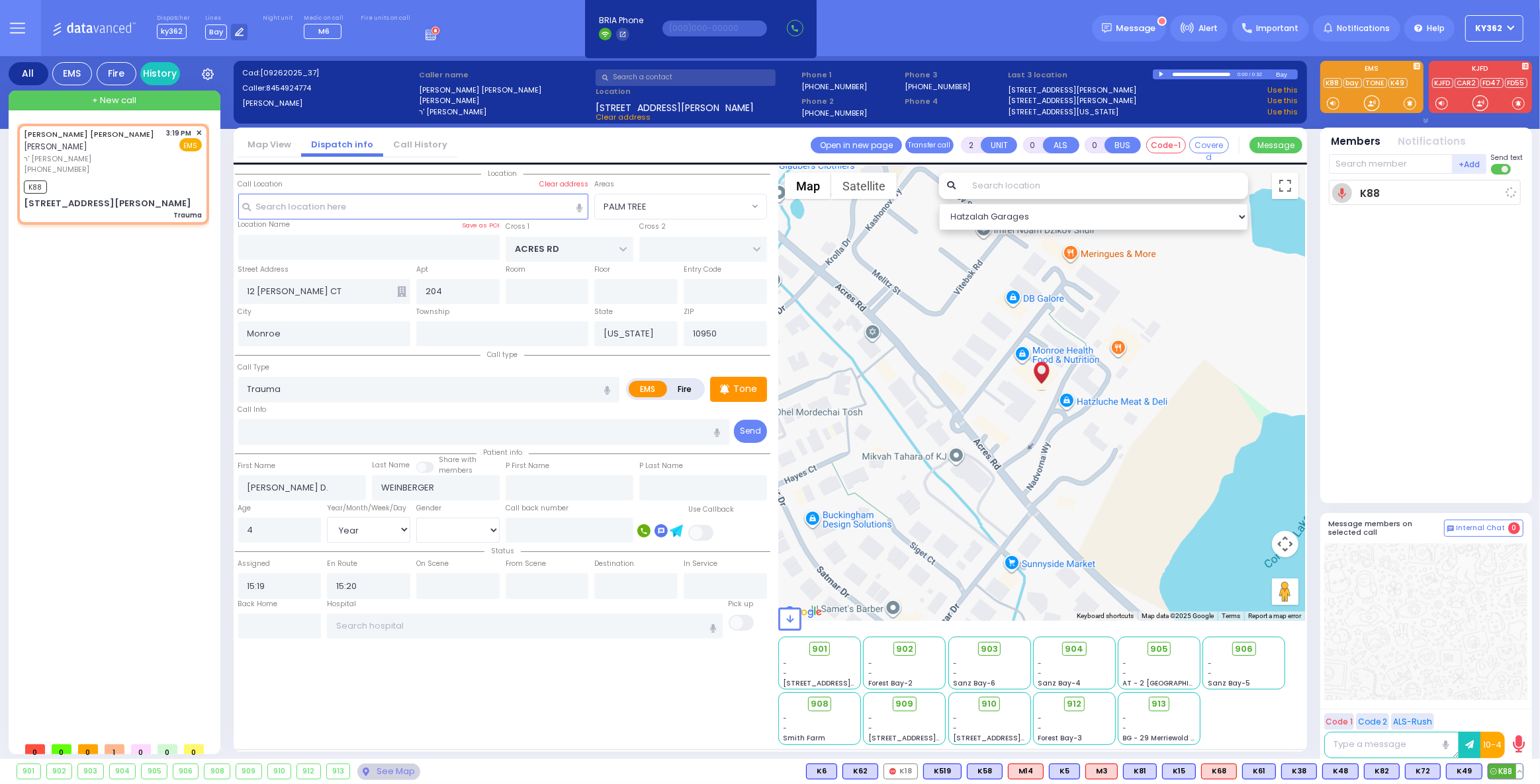
select select "PALM TREE"
select select "Hatzalah Garages"
click at [1500, 772] on span "K67" at bounding box center [1505, 772] width 35 height 15
select select
radio input "true"
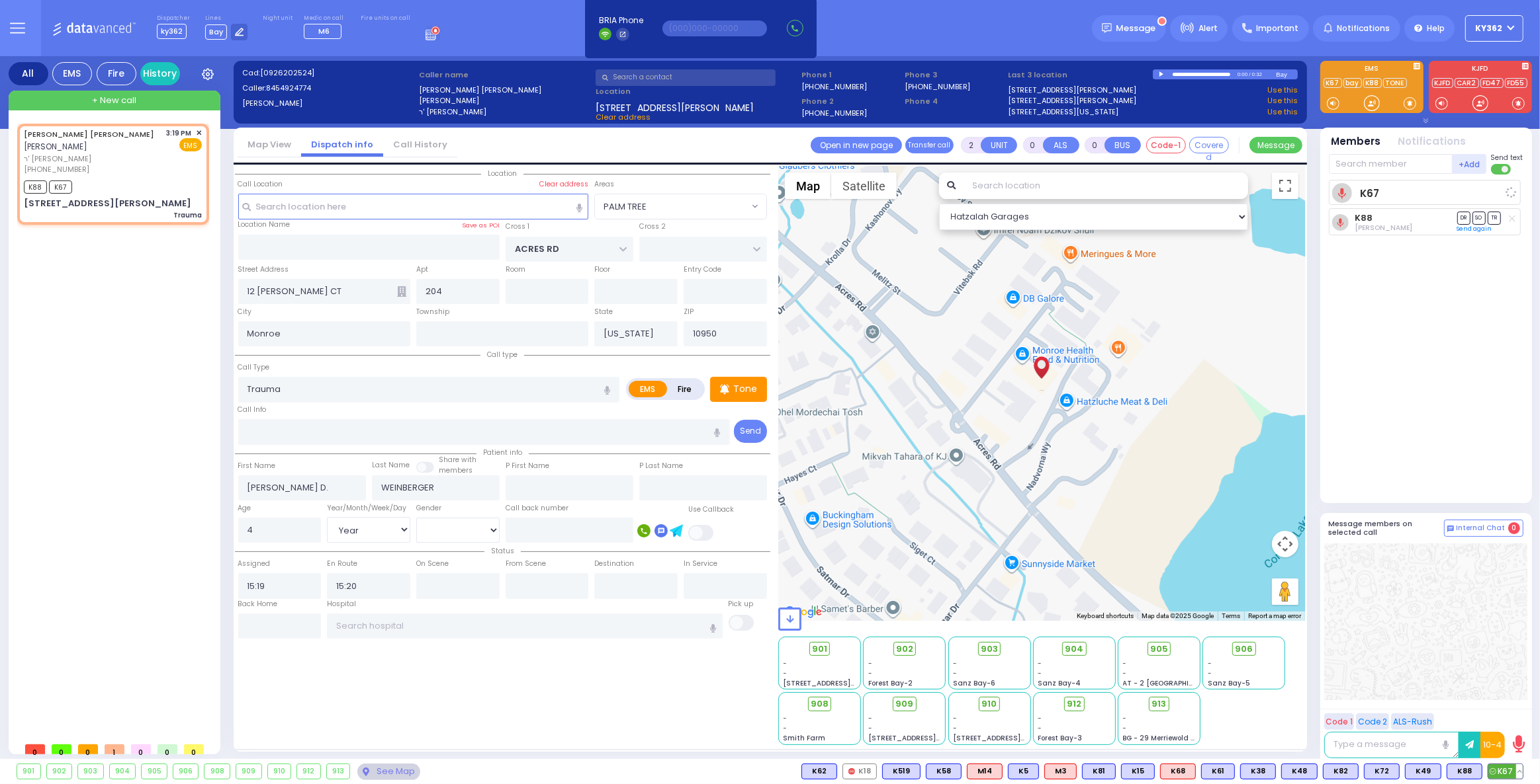
select select "Year"
select select "[DEMOGRAPHIC_DATA]"
select select "Hatzalah Garages"
select select "PALM TREE"
click at [194, 130] on div "3:19 PM ✕" at bounding box center [184, 133] width 35 height 12
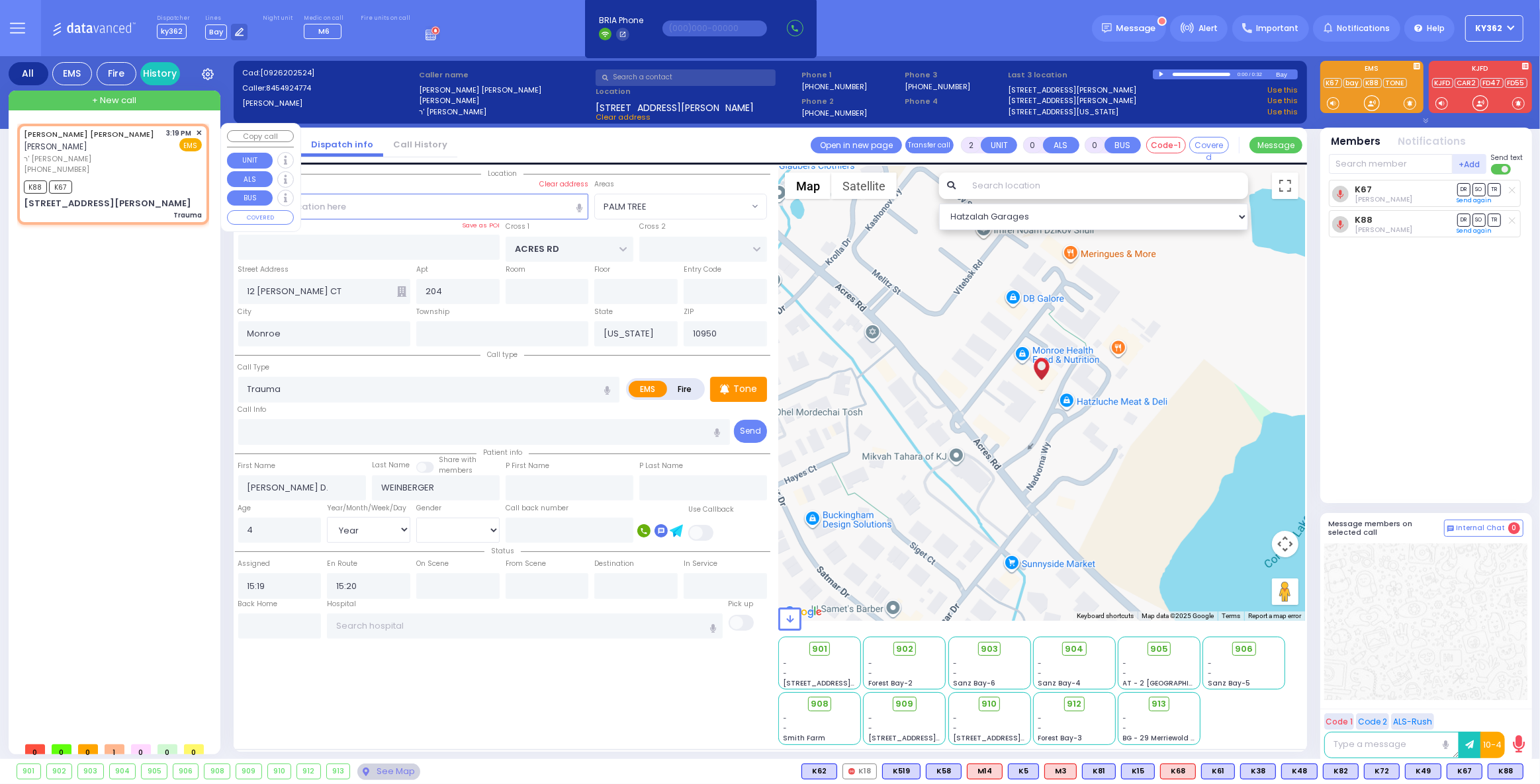
select select
radio input "true"
select select "Year"
select select "[DEMOGRAPHIC_DATA]"
select select "Hatzalah Garages"
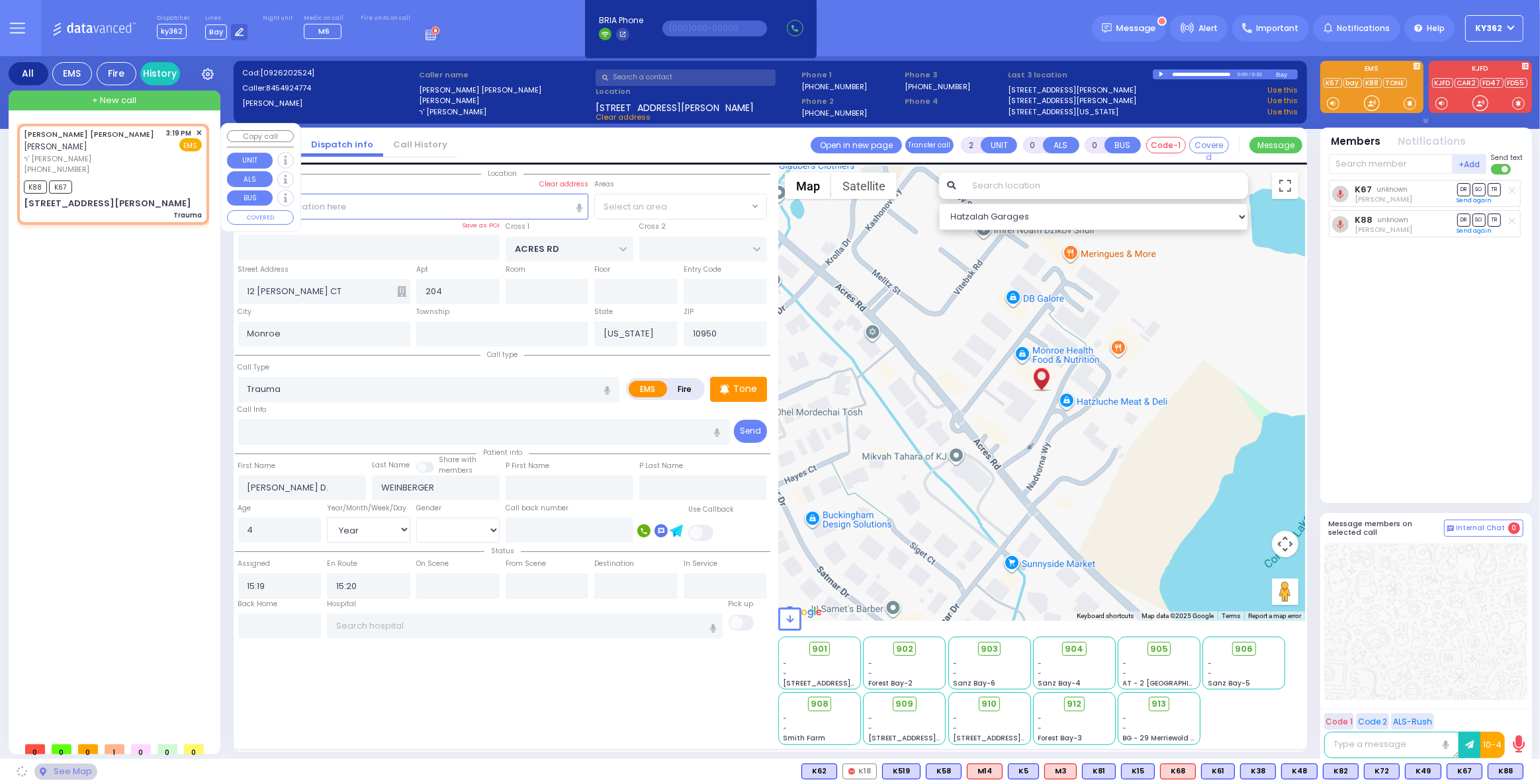
select select "PALM TREE"
click at [198, 132] on span "✕" at bounding box center [198, 133] width 6 height 12
click at [1517, 770] on button at bounding box center [1519, 772] width 7 height 15
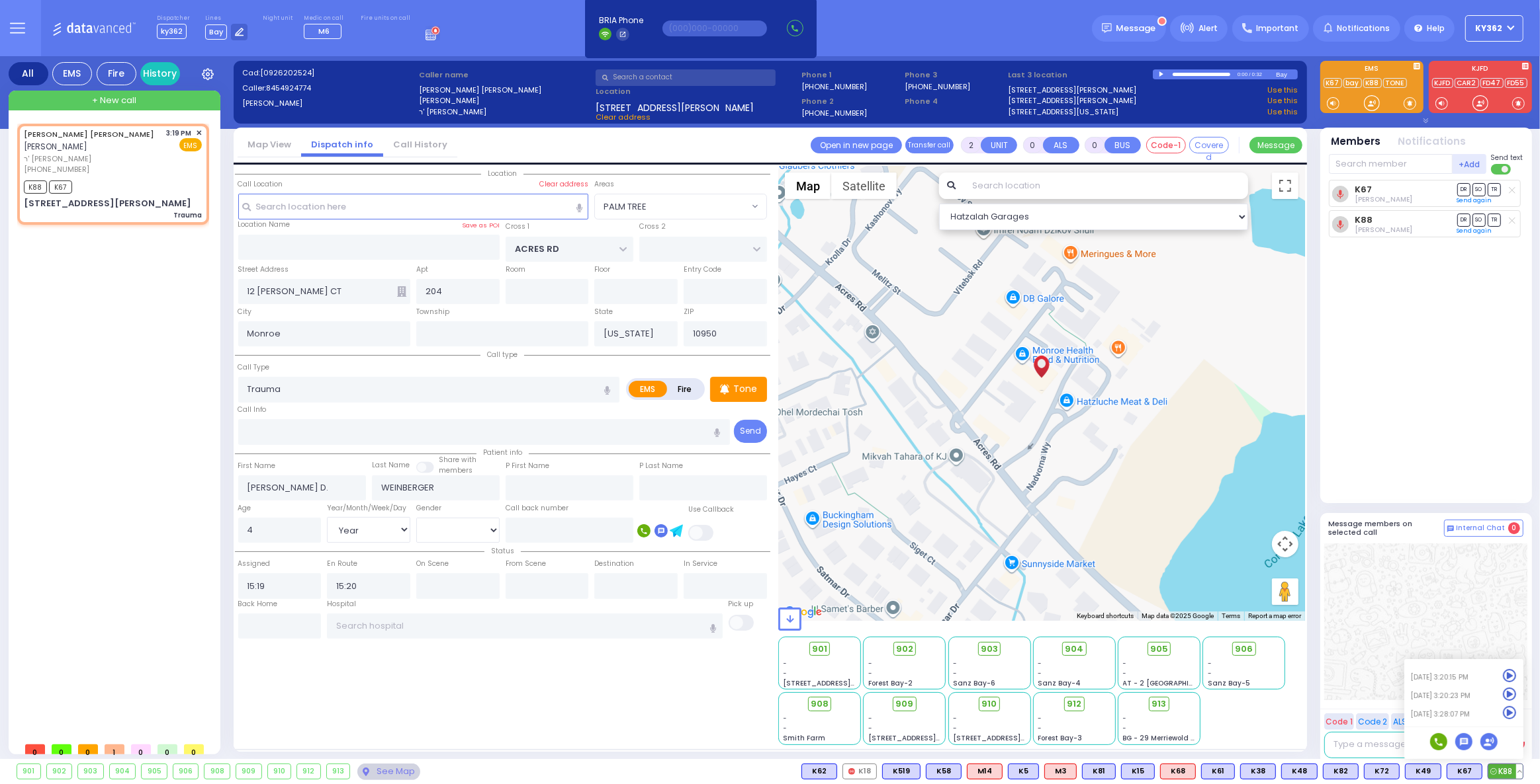
click at [1510, 676] on icon at bounding box center [1510, 675] width 14 height 14
click at [1510, 712] on icon at bounding box center [1510, 713] width 14 height 14
click at [198, 133] on span "✕" at bounding box center [198, 133] width 6 height 12
click at [198, 131] on span "✕" at bounding box center [198, 133] width 6 height 12
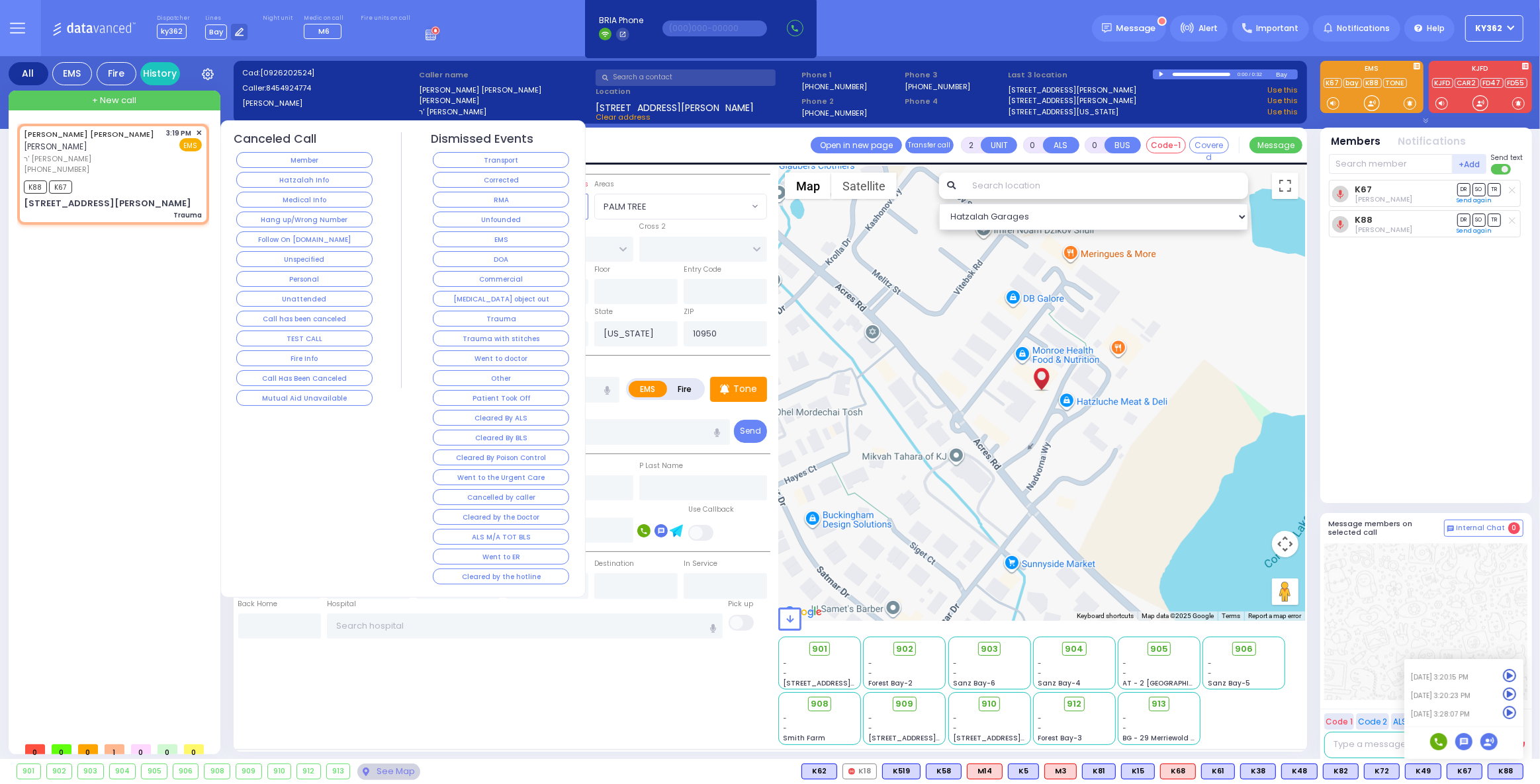
click at [481, 470] on button "Went to the Urgent Care" at bounding box center [501, 477] width 137 height 16
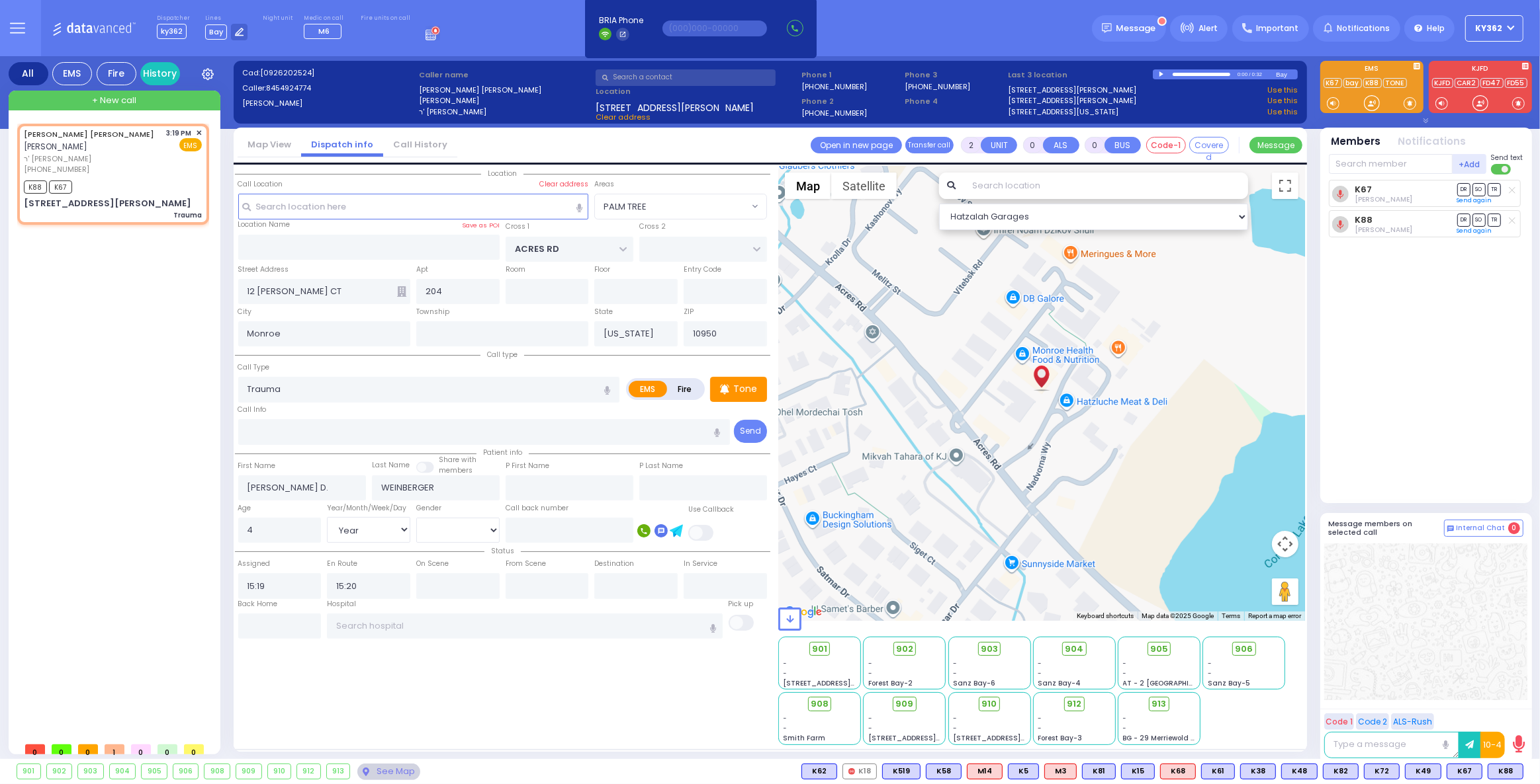
select select
radio input "true"
select select
